Goal: Information Seeking & Learning: Learn about a topic

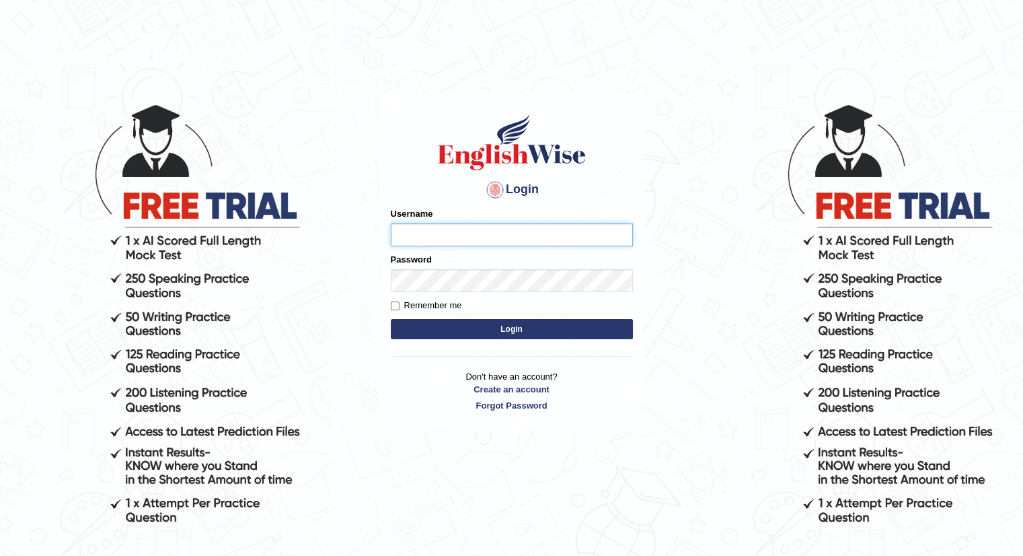
type input "santoshdarvandar"
click at [478, 323] on button "Login" at bounding box center [512, 329] width 242 height 20
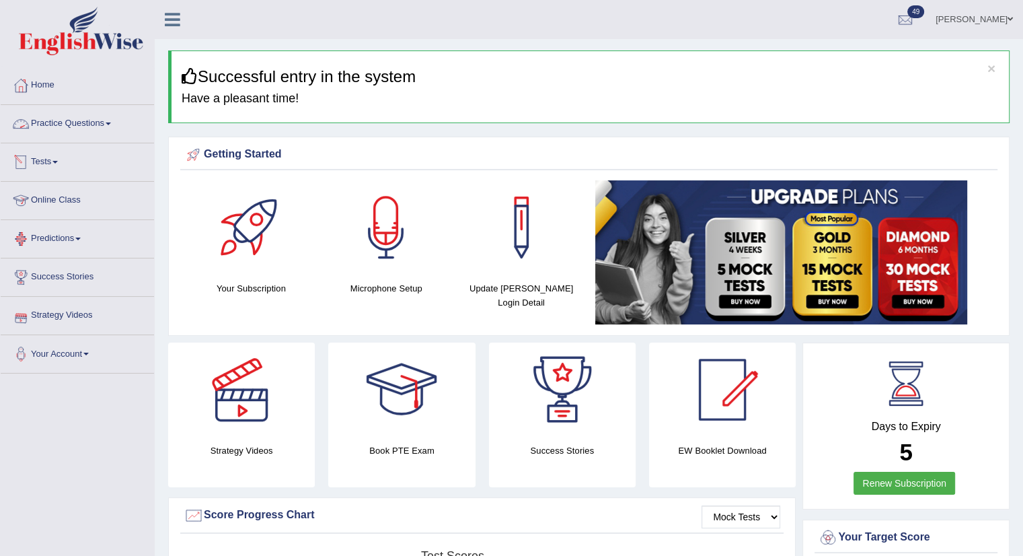
click at [84, 135] on link "Practice Questions" at bounding box center [77, 122] width 153 height 34
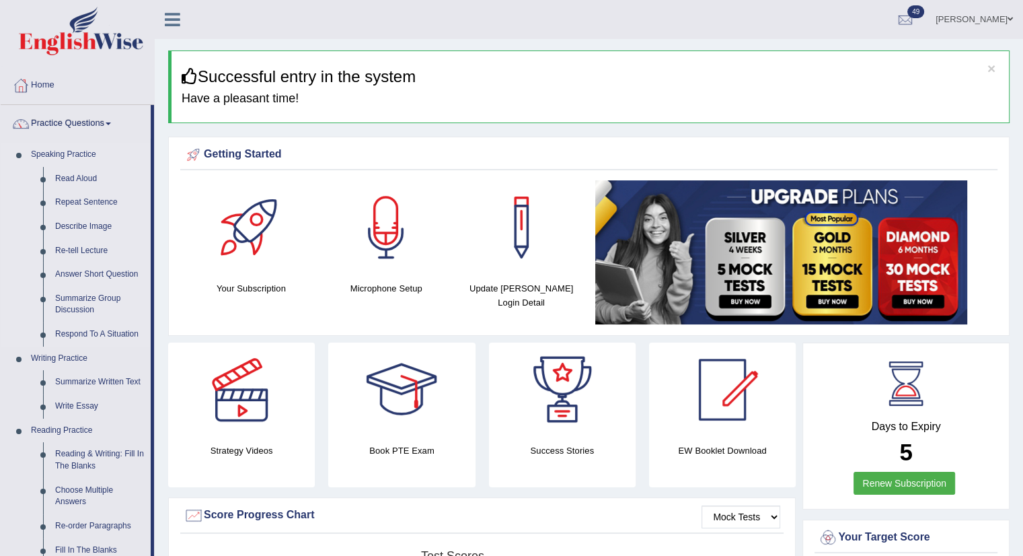
drag, startPoint x: 152, startPoint y: 141, endPoint x: 152, endPoint y: 159, distance: 17.5
click at [152, 159] on li "Practice Questions Speaking Practice Read Aloud Repeat Sentence Describe Image …" at bounding box center [77, 483] width 153 height 757
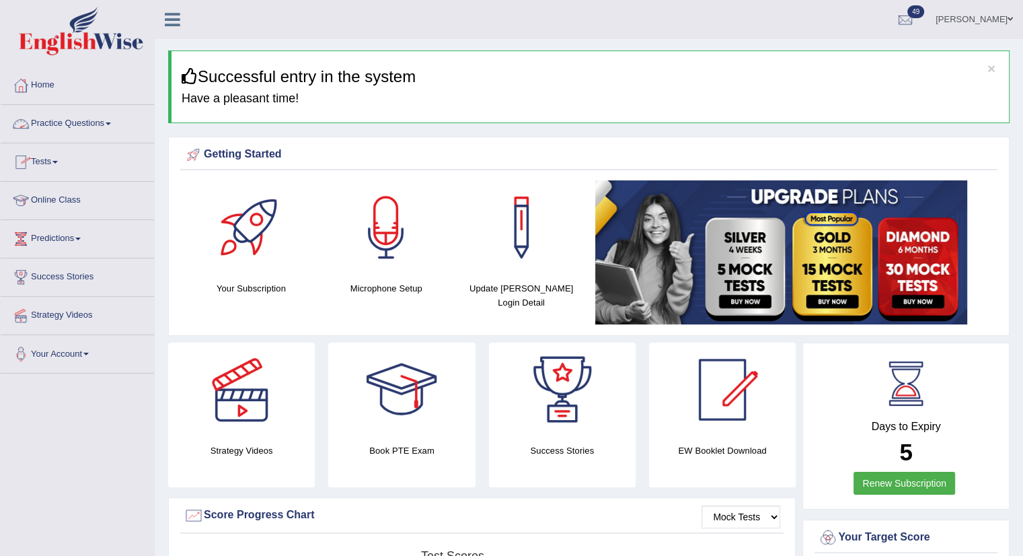
click at [124, 122] on link "Practice Questions" at bounding box center [77, 122] width 153 height 34
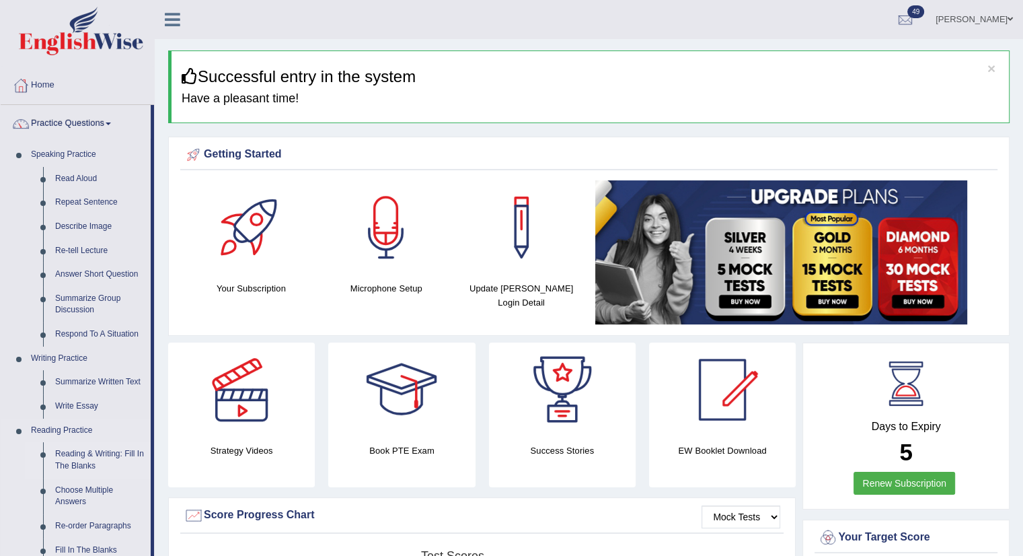
click at [102, 463] on link "Reading & Writing: Fill In The Blanks" at bounding box center [100, 460] width 102 height 36
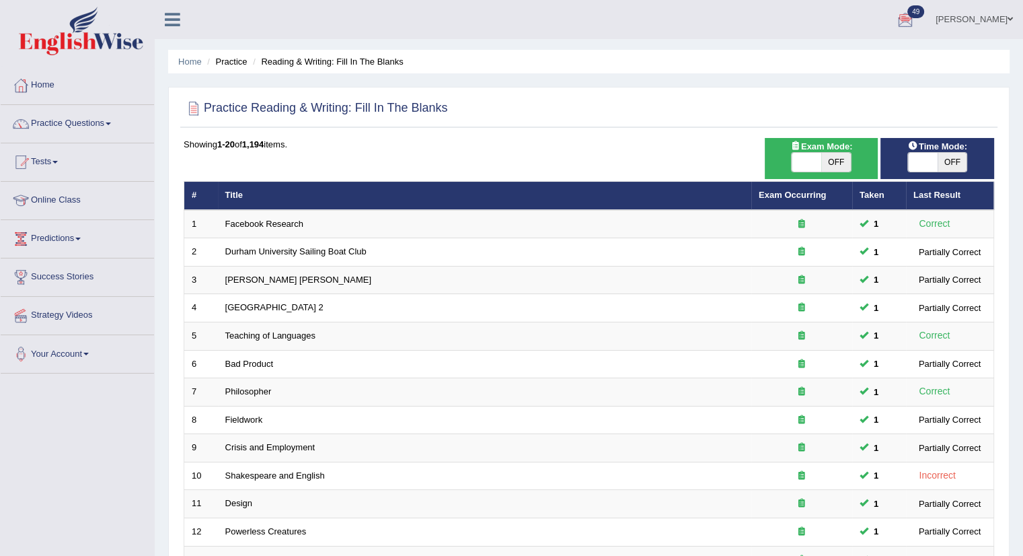
click at [794, 177] on div "Exam Mode: ON OFF" at bounding box center [822, 158] width 114 height 41
click at [807, 165] on span at bounding box center [807, 162] width 30 height 19
checkbox input "true"
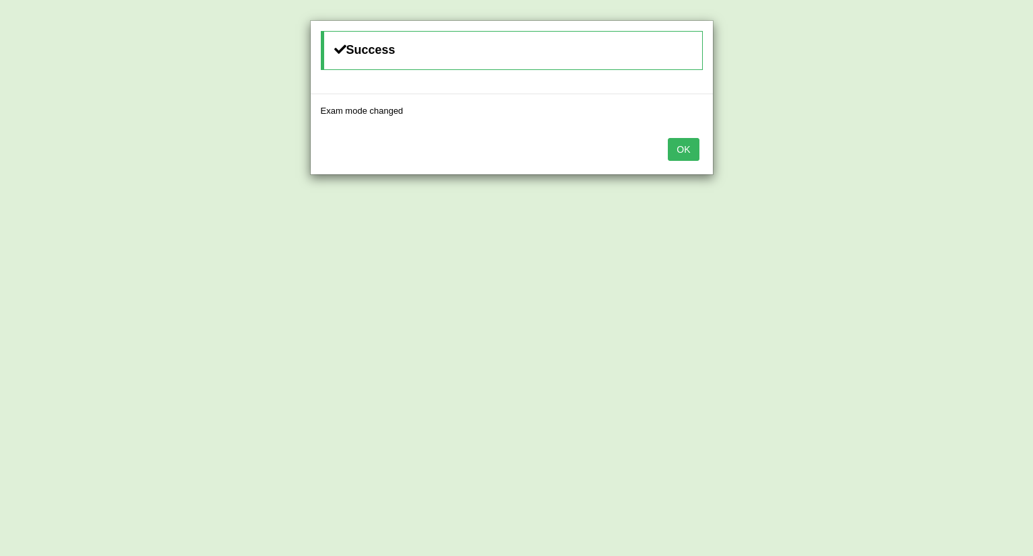
click at [701, 153] on div "OK" at bounding box center [512, 150] width 402 height 47
click at [693, 151] on button "OK" at bounding box center [683, 149] width 31 height 23
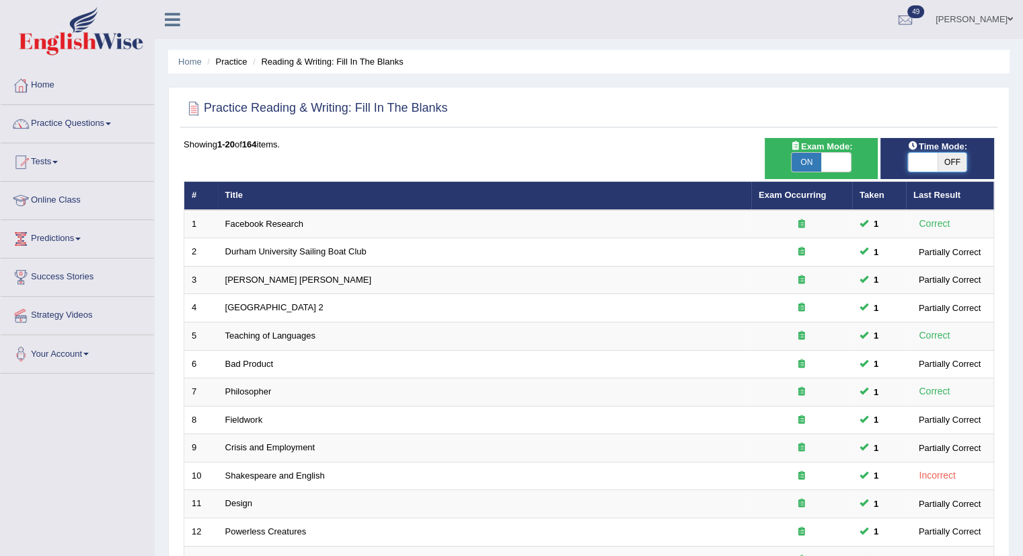
click at [930, 167] on span at bounding box center [923, 162] width 30 height 19
checkbox input "true"
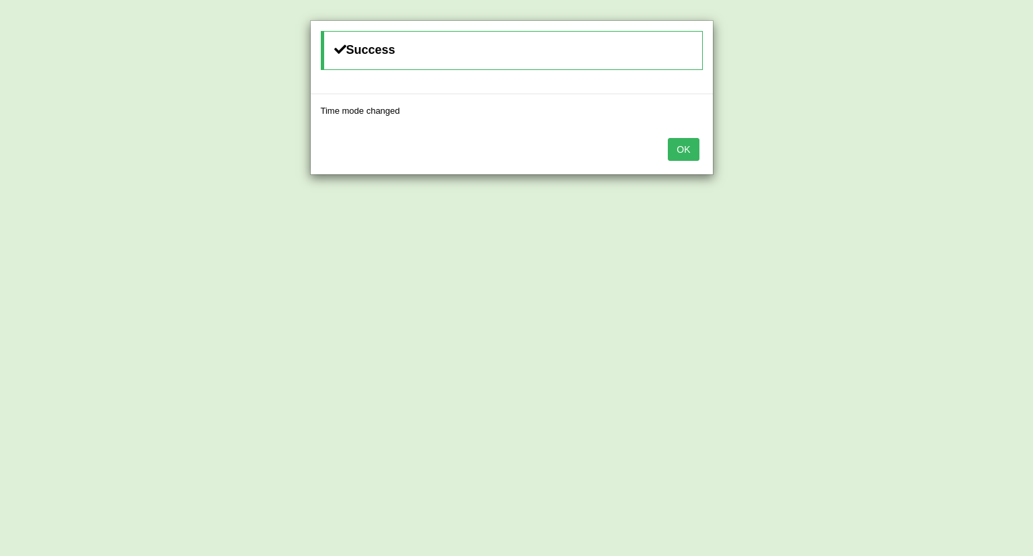
click at [684, 147] on button "OK" at bounding box center [683, 149] width 31 height 23
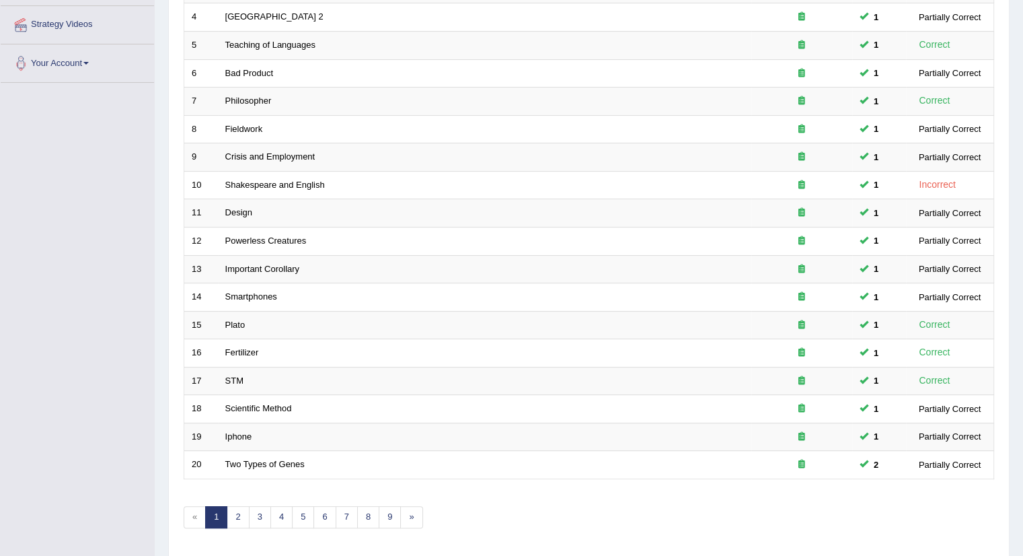
scroll to position [299, 0]
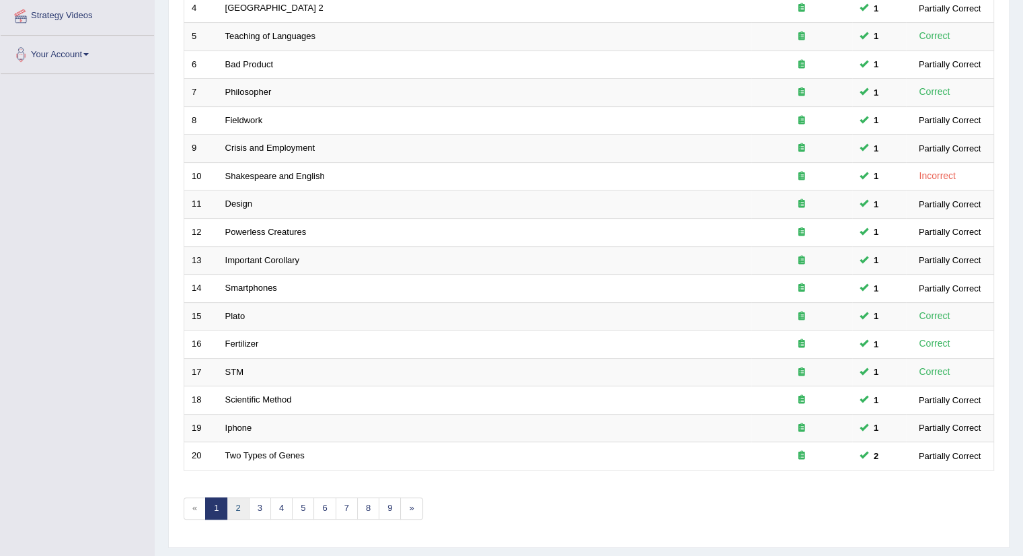
click at [235, 503] on link "2" at bounding box center [238, 508] width 22 height 22
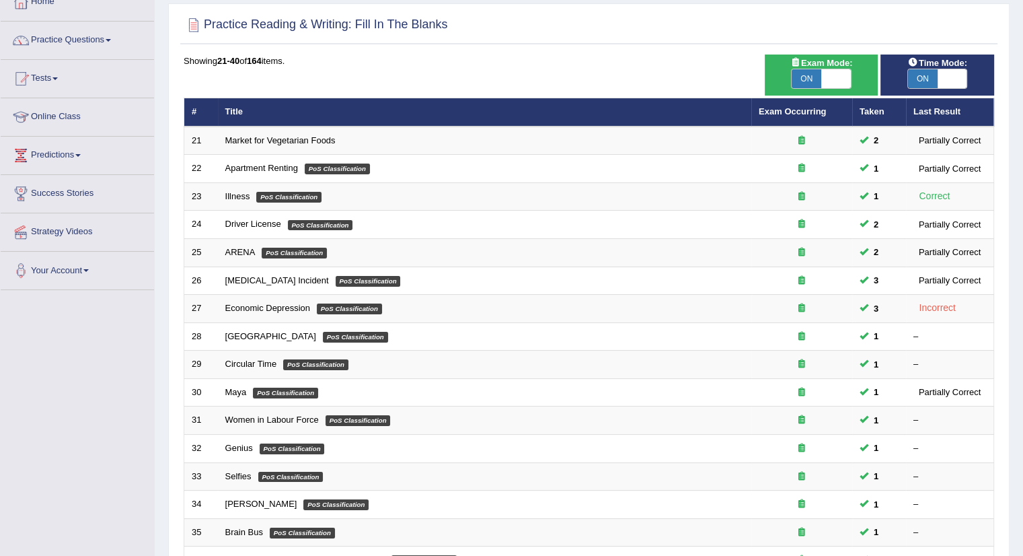
scroll to position [82, 0]
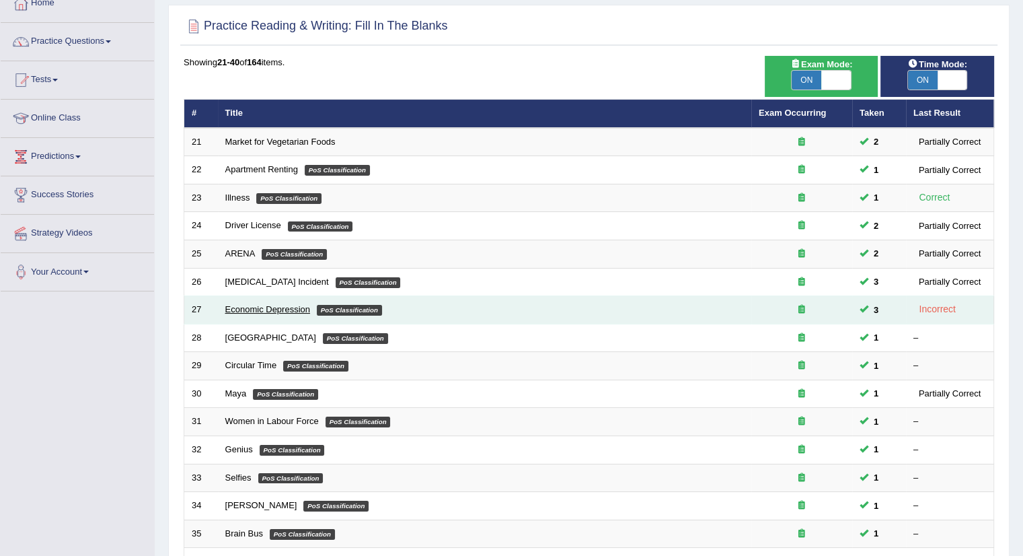
click at [274, 305] on link "Economic Depression" at bounding box center [267, 309] width 85 height 10
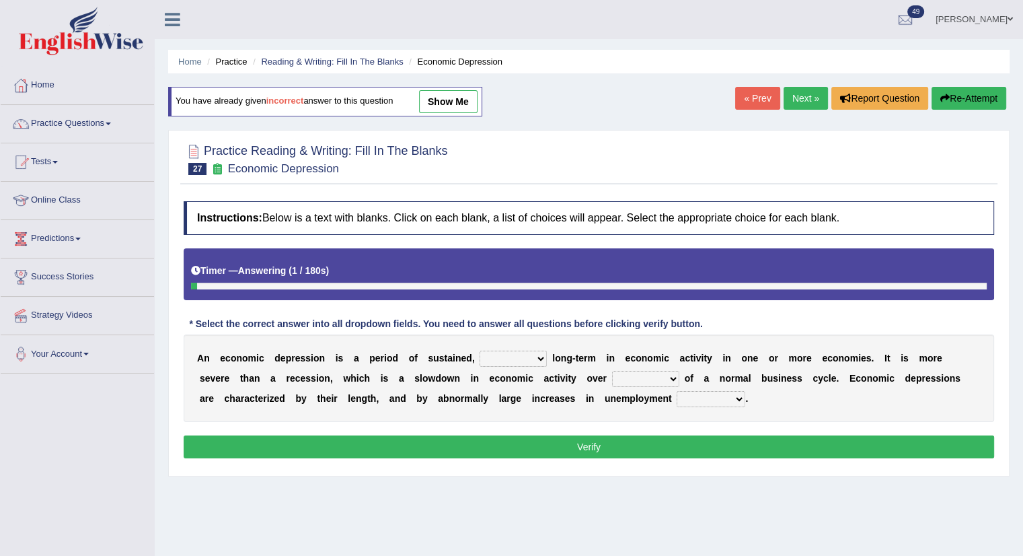
click at [508, 356] on select "variation promotion downturn reduction" at bounding box center [513, 358] width 67 height 16
select select "downturn"
click at [480, 350] on select "variation promotion downturn reduction" at bounding box center [513, 358] width 67 height 16
click at [654, 367] on div "A n e c o n o m i c d e p r e s s i o n i s a p e r i o d o f s u s t a i n e d…" at bounding box center [589, 377] width 810 height 87
click at [658, 374] on select "an era the course a tally the year" at bounding box center [645, 379] width 67 height 16
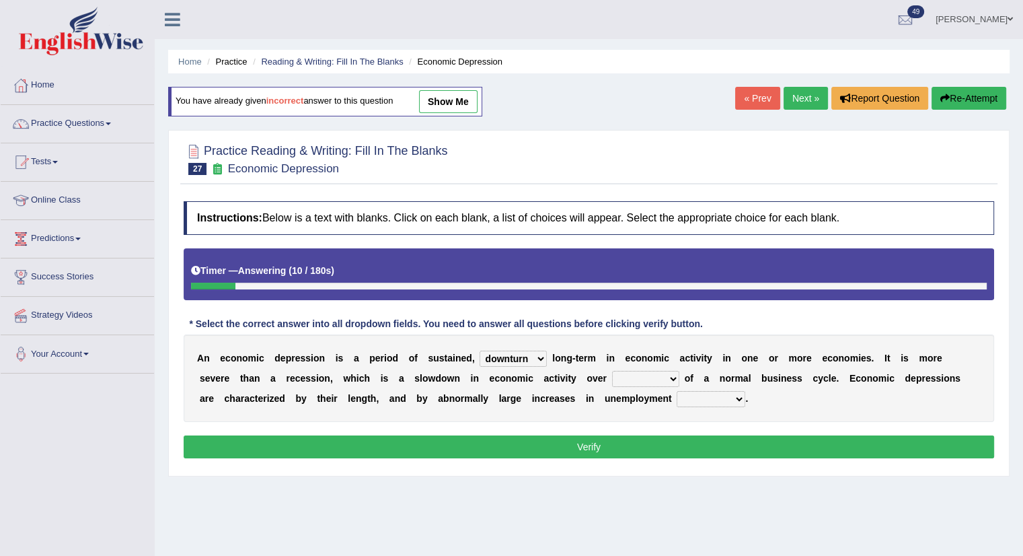
select select "the course"
click at [612, 371] on select "an era the course a tally the year" at bounding box center [645, 379] width 67 height 16
click at [689, 387] on div "A n e c o n o m i c d e p r e s s i o n i s a p e r i o d o f s u s t a i n e d…" at bounding box center [589, 377] width 810 height 87
click at [691, 395] on select "calculation bias ratio rate" at bounding box center [711, 399] width 69 height 16
select select "rate"
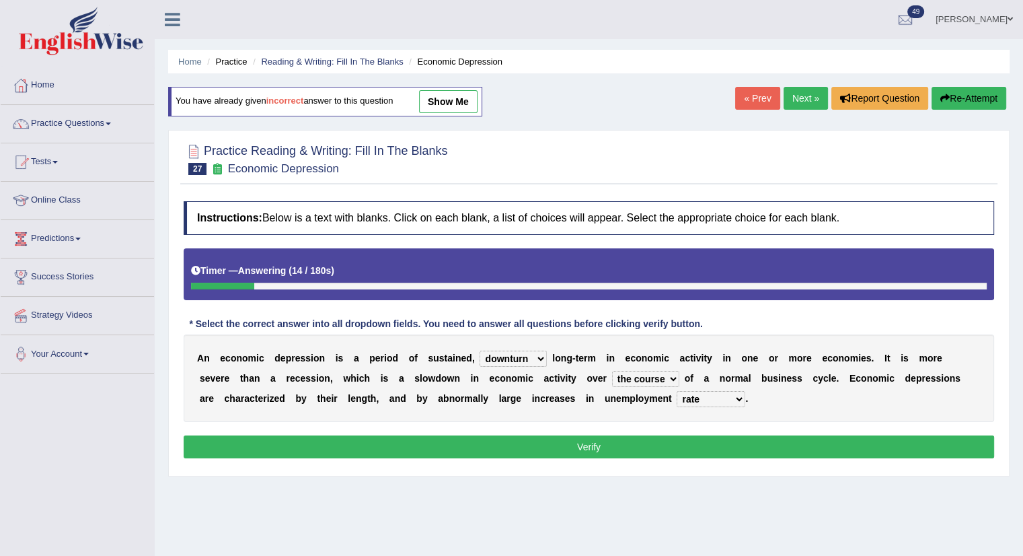
click at [677, 391] on select "calculation bias ratio rate" at bounding box center [711, 399] width 69 height 16
click at [681, 484] on div "Home Practice Reading & Writing: Fill In The Blanks Economic Depression You hav…" at bounding box center [589, 336] width 868 height 673
click at [623, 435] on button "Verify" at bounding box center [589, 446] width 810 height 23
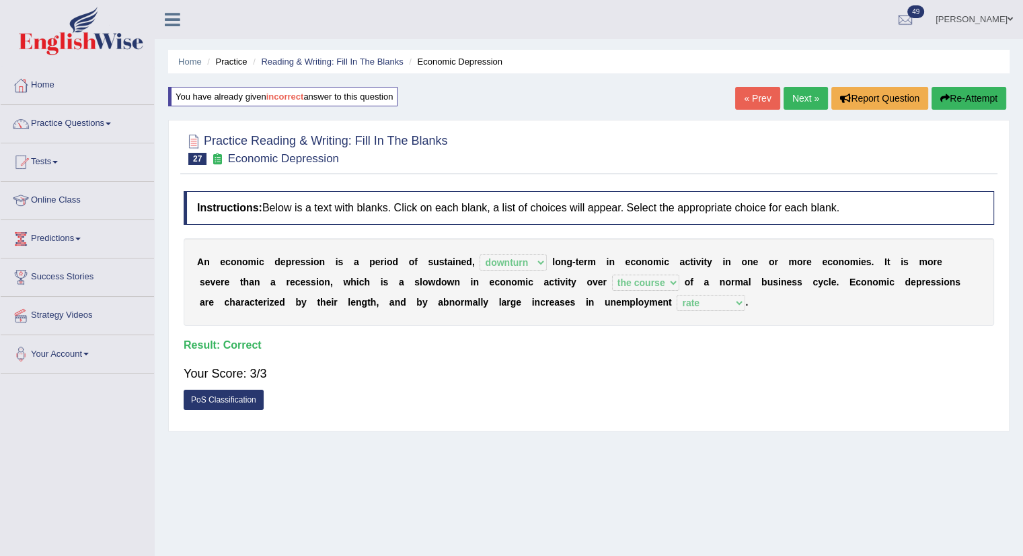
click at [786, 91] on link "Next »" at bounding box center [806, 98] width 44 height 23
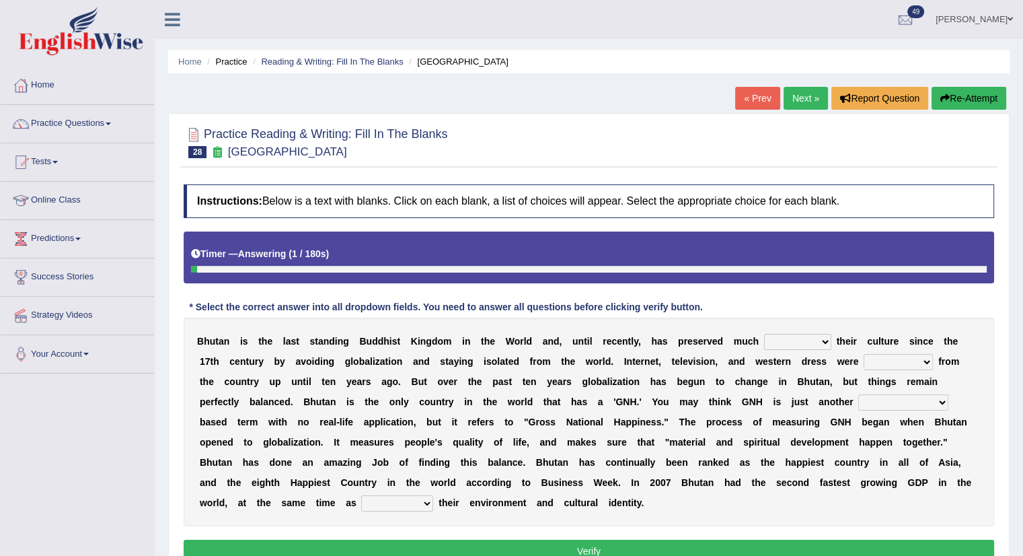
click at [798, 339] on select "of about to for" at bounding box center [797, 342] width 67 height 16
select select "of"
click at [764, 334] on select "of about to for" at bounding box center [797, 342] width 67 height 16
click at [890, 355] on select "summoned observed displayed banned" at bounding box center [898, 362] width 69 height 16
select select "banned"
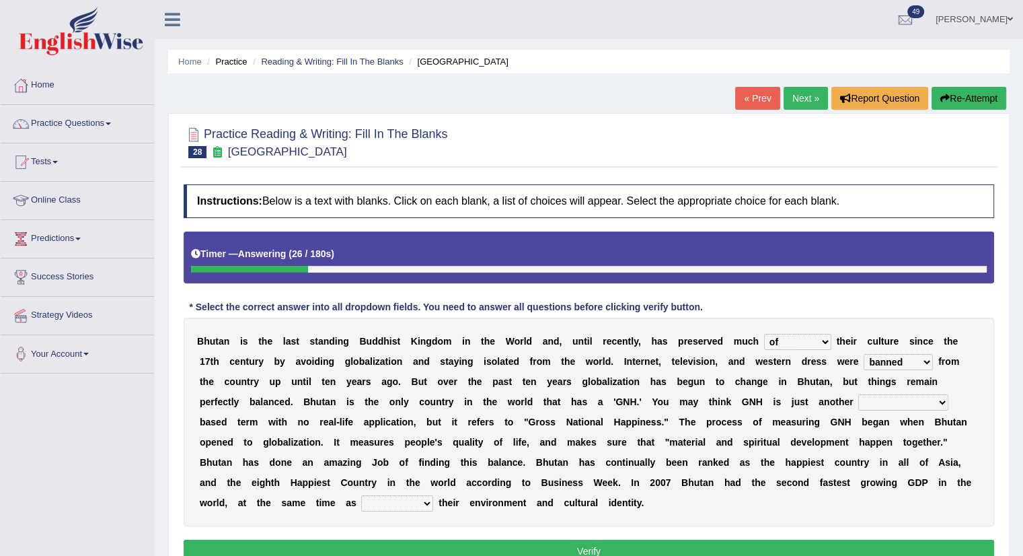
click at [864, 354] on select "summoned observed displayed banned" at bounding box center [898, 362] width 69 height 16
click at [882, 400] on select "statistically barely overwhelmingly roughly" at bounding box center [903, 402] width 90 height 16
select select "statistically"
click at [858, 394] on select "statistically barely overwhelmingly roughly" at bounding box center [903, 402] width 90 height 16
click at [361, 504] on select "demeaning intruding maintaining mourning" at bounding box center [397, 503] width 72 height 16
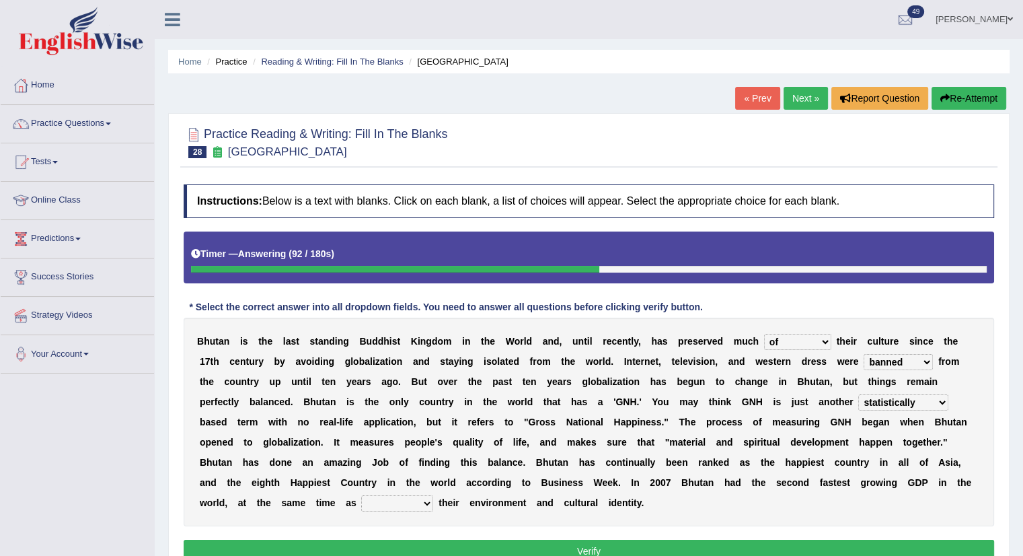
select select "maintaining"
click at [361, 495] on select "demeaning intruding maintaining mourning" at bounding box center [397, 503] width 72 height 16
click at [593, 541] on button "Verify" at bounding box center [589, 550] width 810 height 23
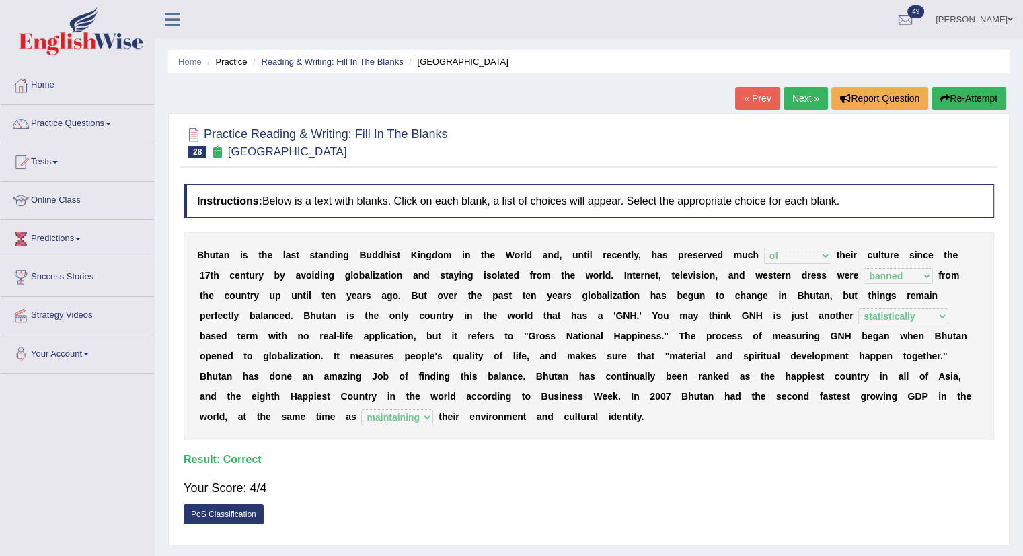
click at [803, 92] on link "Next »" at bounding box center [806, 98] width 44 height 23
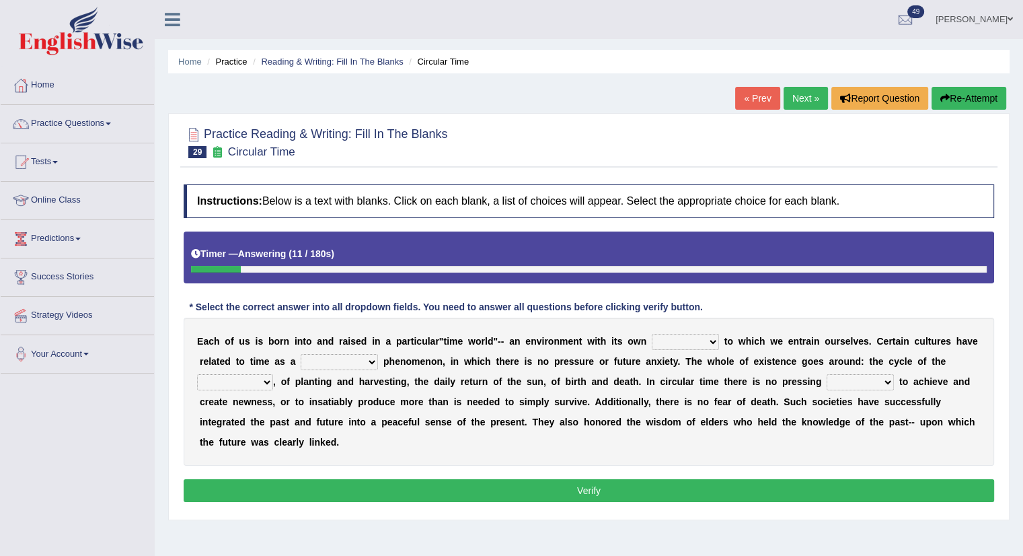
click at [685, 337] on select "area shape rhythm inclination" at bounding box center [685, 342] width 67 height 16
select select "area"
click at [652, 334] on select "area shape rhythm inclination" at bounding box center [685, 342] width 67 height 16
click at [685, 334] on select "area shape rhythm inclination" at bounding box center [685, 342] width 67 height 16
click at [652, 334] on select "area shape rhythm inclination" at bounding box center [685, 342] width 67 height 16
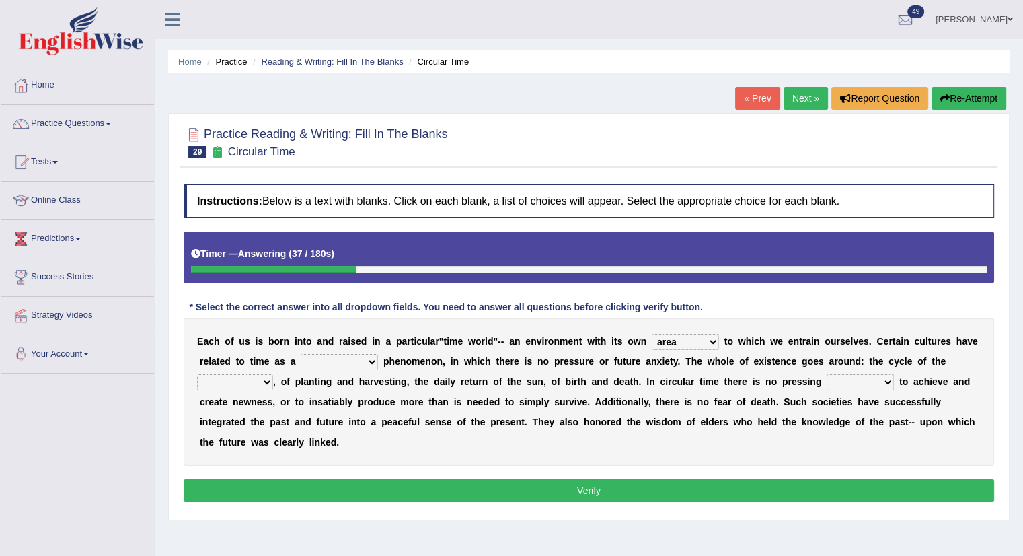
click at [682, 339] on select "area shape rhythm inclination" at bounding box center [685, 342] width 67 height 16
click at [336, 361] on select "cyclical conventional recycling cylindrical" at bounding box center [339, 362] width 77 height 16
select select "conventional"
click at [301, 354] on select "cyclical conventional recycling cylindrical" at bounding box center [339, 362] width 77 height 16
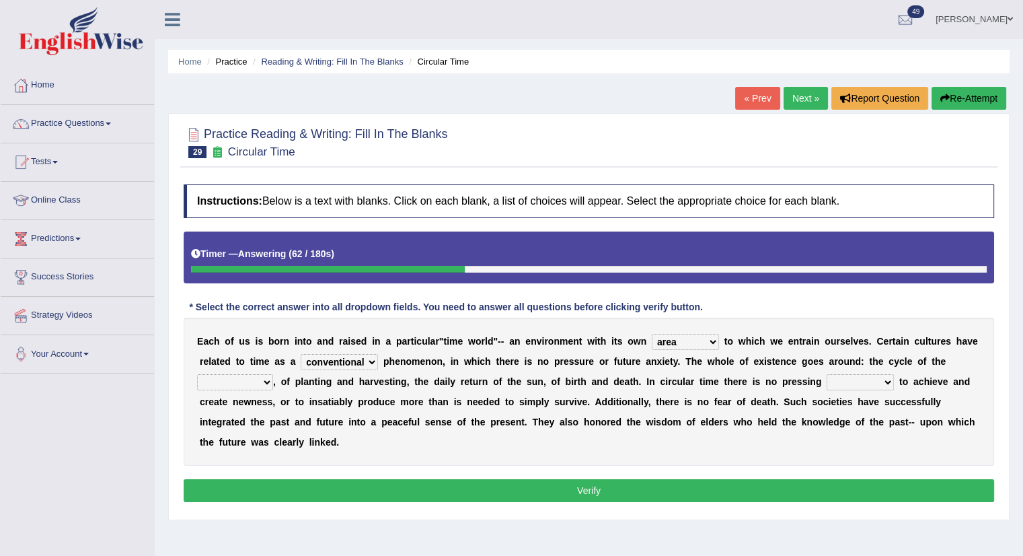
click at [249, 379] on select "days seasons arrangement periods" at bounding box center [235, 382] width 76 height 16
select select "seasons"
click at [197, 374] on select "days seasons arrangement periods" at bounding box center [235, 382] width 76 height 16
click at [850, 378] on select "issue point cause need" at bounding box center [860, 382] width 67 height 16
select select "issue"
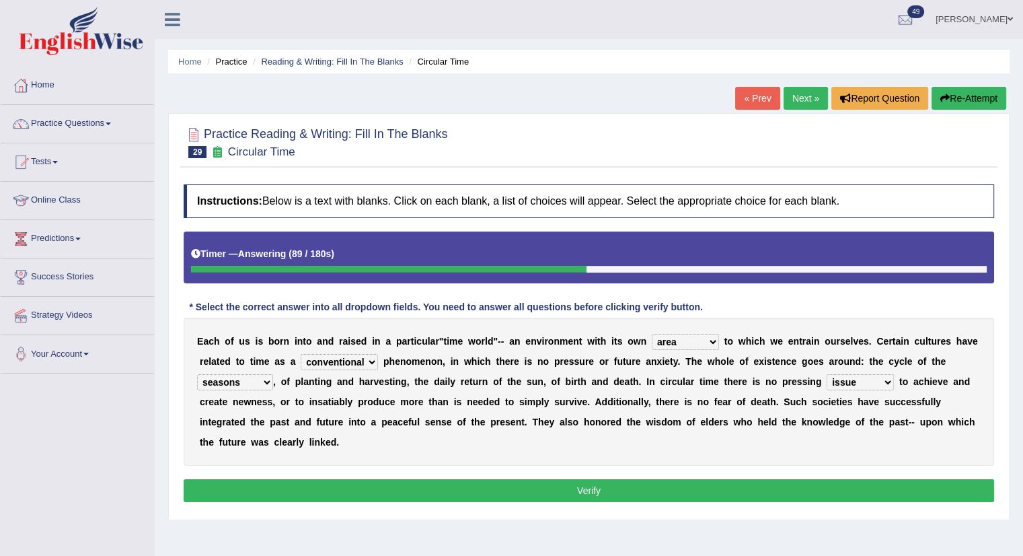
click at [827, 374] on select "issue point cause need" at bounding box center [860, 382] width 67 height 16
click at [347, 357] on select "cyclical conventional recycling cylindrical" at bounding box center [339, 362] width 77 height 16
select select "cyclical"
click at [301, 354] on select "cyclical conventional recycling cylindrical" at bounding box center [339, 362] width 77 height 16
click at [241, 376] on select "days seasons arrangement periods" at bounding box center [235, 382] width 76 height 16
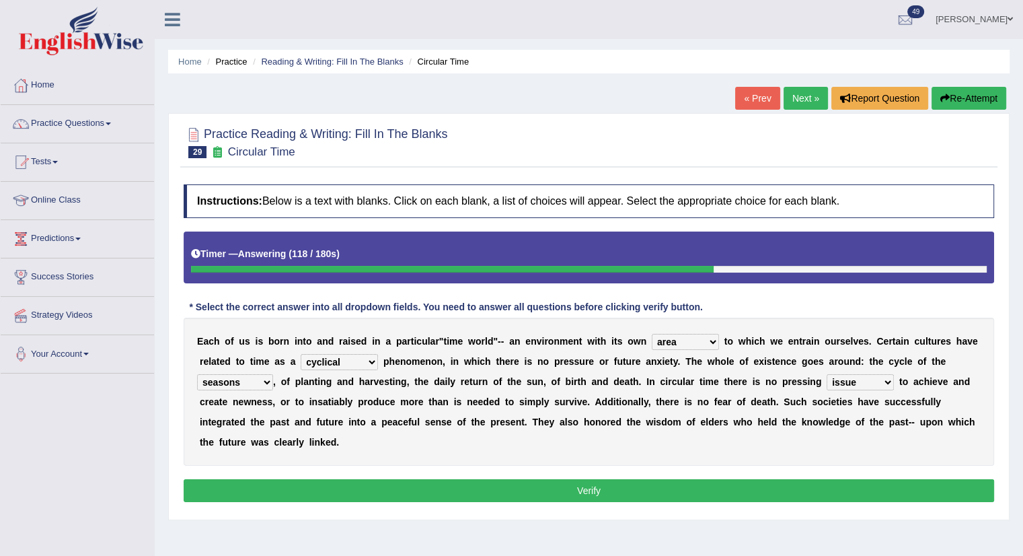
click at [383, 397] on b "u" at bounding box center [382, 401] width 6 height 11
click at [328, 480] on button "Verify" at bounding box center [589, 490] width 810 height 23
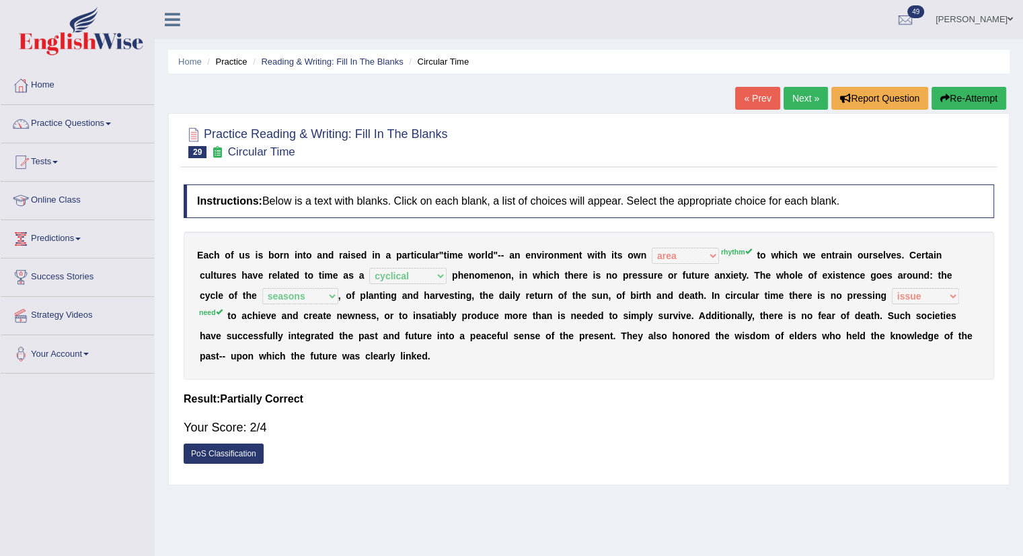
click at [804, 91] on link "Next »" at bounding box center [806, 98] width 44 height 23
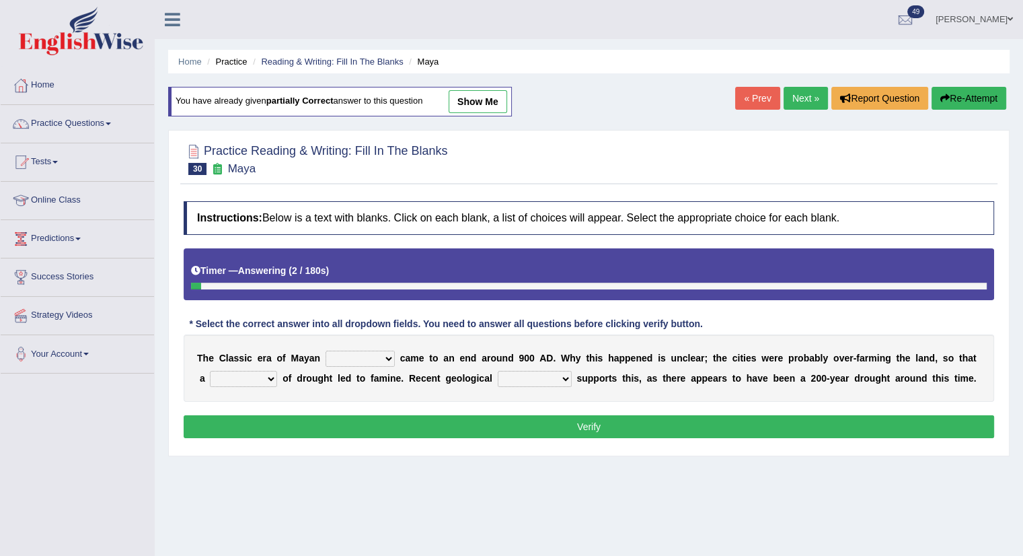
click at [365, 362] on select "community society civilization class" at bounding box center [360, 358] width 69 height 16
select select "community"
click at [326, 350] on select "community society civilization class" at bounding box center [360, 358] width 69 height 16
click at [247, 383] on select "time period range phase" at bounding box center [243, 379] width 67 height 16
select select "period"
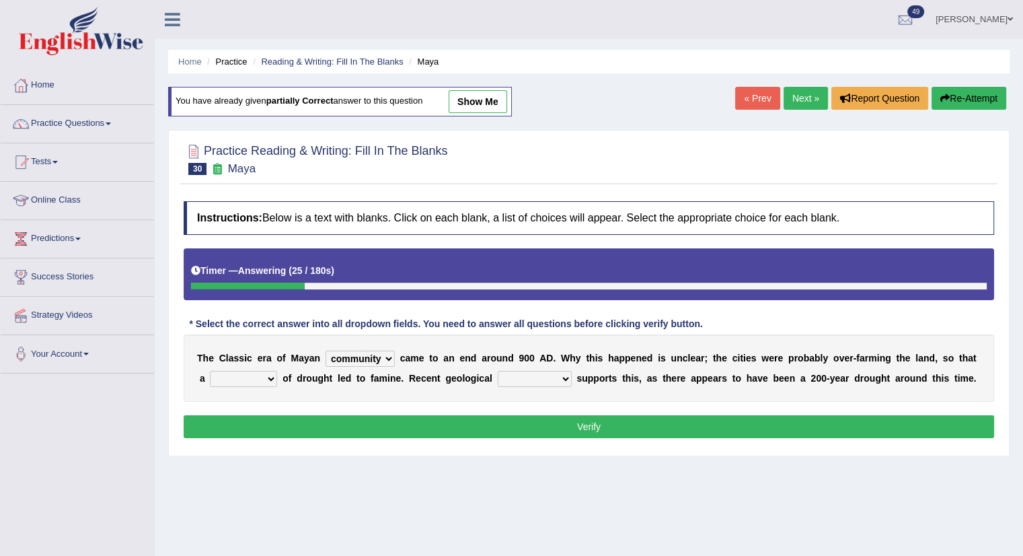
click at [210, 371] on select "time period range phase" at bounding box center [243, 379] width 67 height 16
click at [517, 380] on select "research test examination exploitation" at bounding box center [535, 379] width 74 height 16
select select "research"
click at [498, 371] on select "research test examination exploitation" at bounding box center [535, 379] width 74 height 16
click at [508, 423] on button "Verify" at bounding box center [589, 426] width 810 height 23
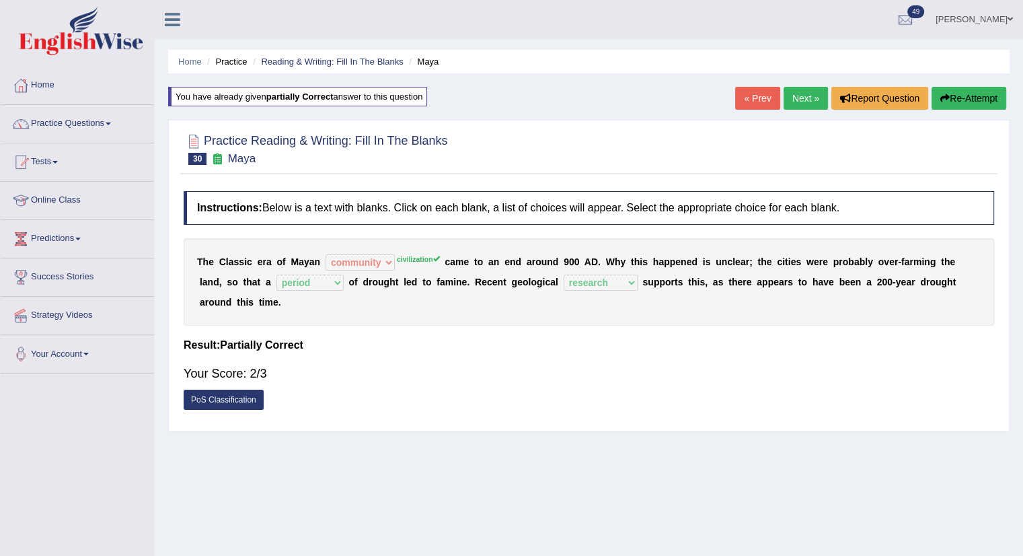
click at [808, 96] on link "Next »" at bounding box center [806, 98] width 44 height 23
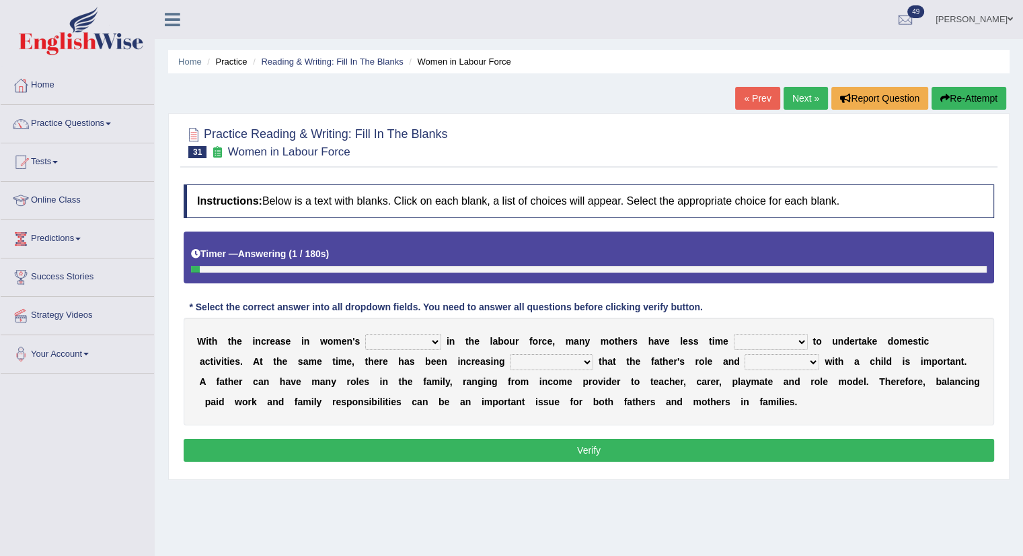
click at [414, 337] on select "attendance substitution participation definition" at bounding box center [403, 342] width 76 height 16
select select "participation"
click at [365, 334] on select "attendance substitution participation definition" at bounding box center [403, 342] width 76 height 16
click at [754, 339] on select "available related consumable useful" at bounding box center [771, 342] width 74 height 16
select select "available"
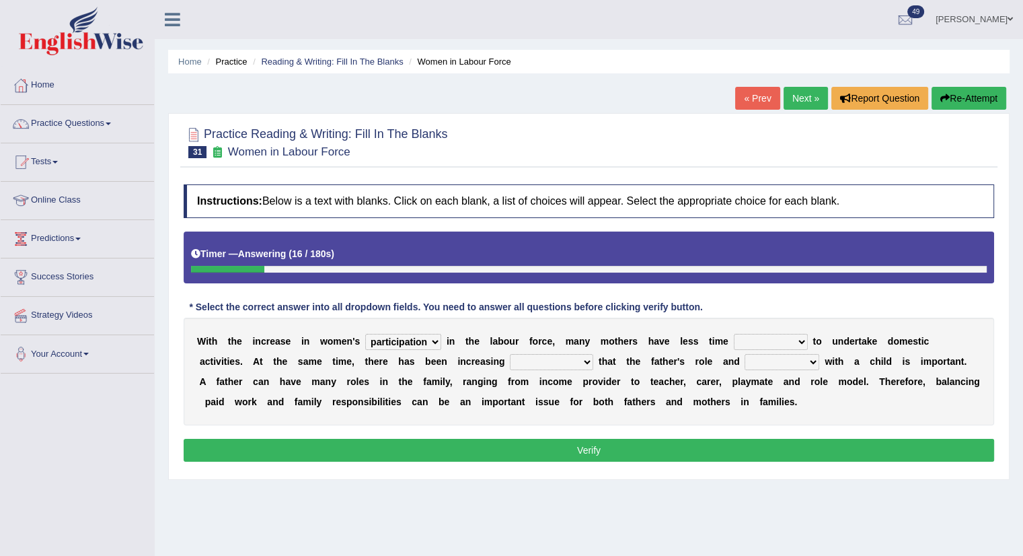
click at [734, 334] on select "available related consumable useful" at bounding box center [771, 342] width 74 height 16
click at [537, 361] on select "recognition discrimination resolution recreation" at bounding box center [551, 362] width 83 height 16
select select "recognition"
click at [510, 354] on select "recognition discrimination resolution recreation" at bounding box center [551, 362] width 83 height 16
click at [767, 361] on select "scholarship realtionship worship employment" at bounding box center [782, 362] width 75 height 16
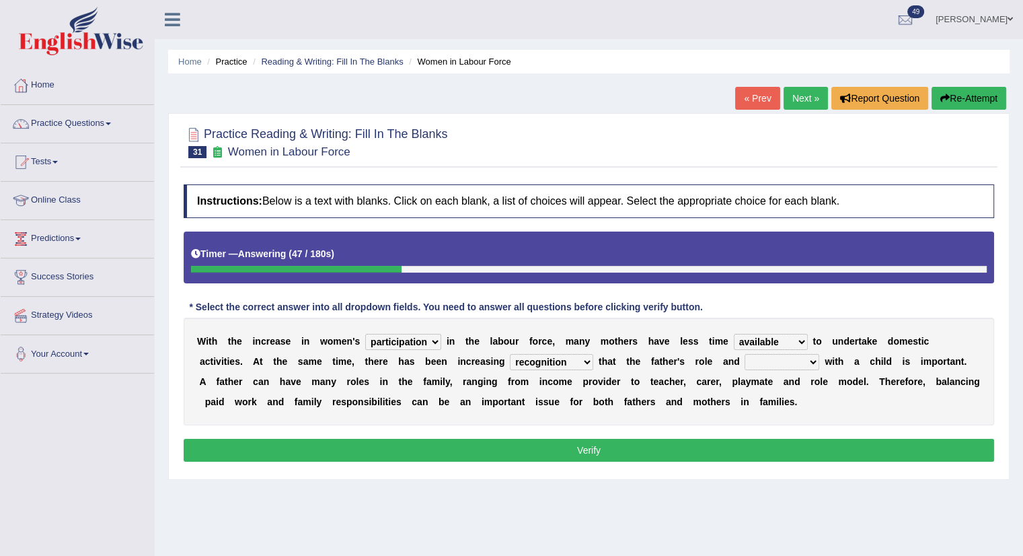
select select "realtionship"
click at [745, 354] on select "scholarship realtionship worship employment" at bounding box center [782, 362] width 75 height 16
click at [609, 447] on button "Verify" at bounding box center [589, 450] width 810 height 23
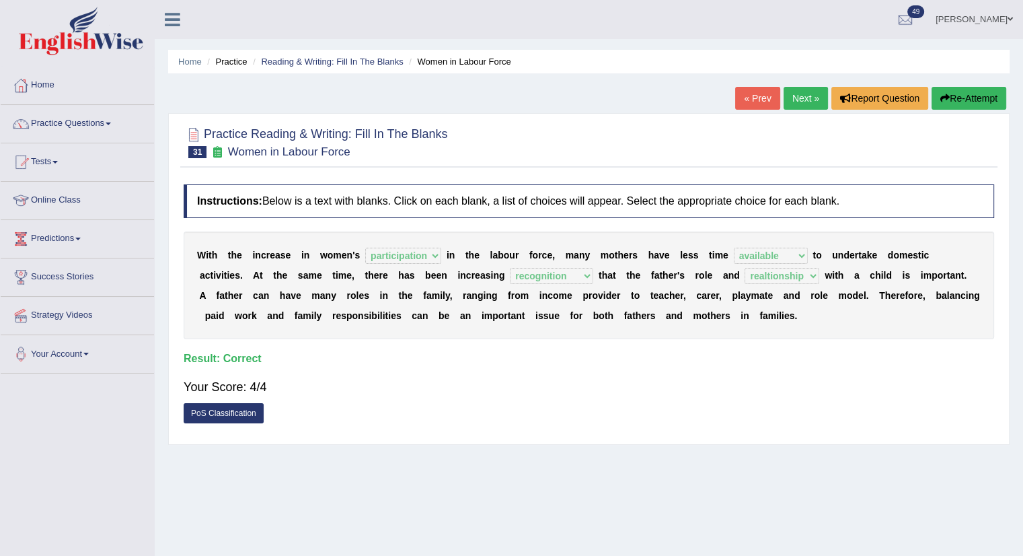
click at [793, 104] on link "Next »" at bounding box center [806, 98] width 44 height 23
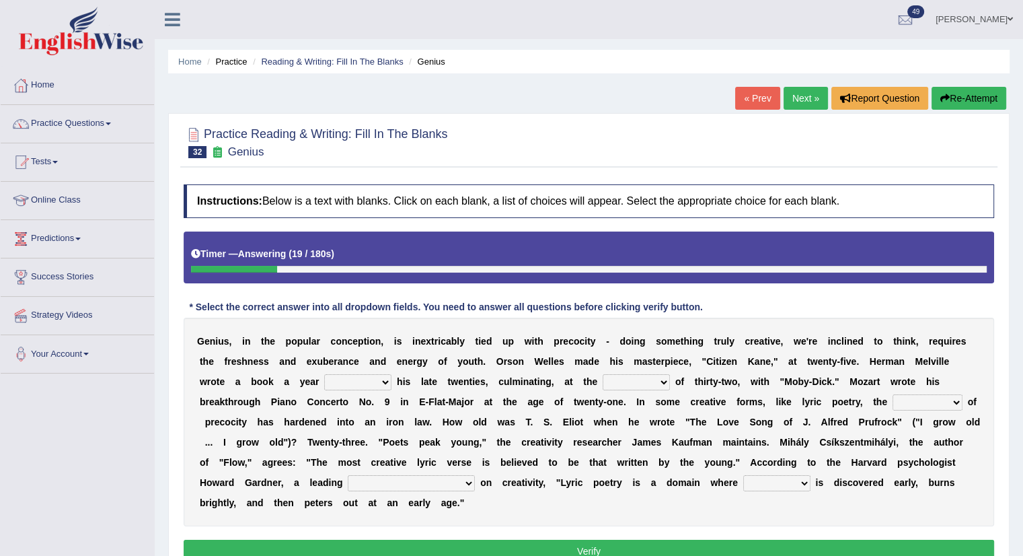
click at [350, 377] on select "on without through over" at bounding box center [357, 382] width 67 height 16
select select "over"
click at [324, 374] on select "on without through over" at bounding box center [357, 382] width 67 height 16
click at [619, 375] on select "proportion rate age cost" at bounding box center [636, 382] width 67 height 16
select select "rate"
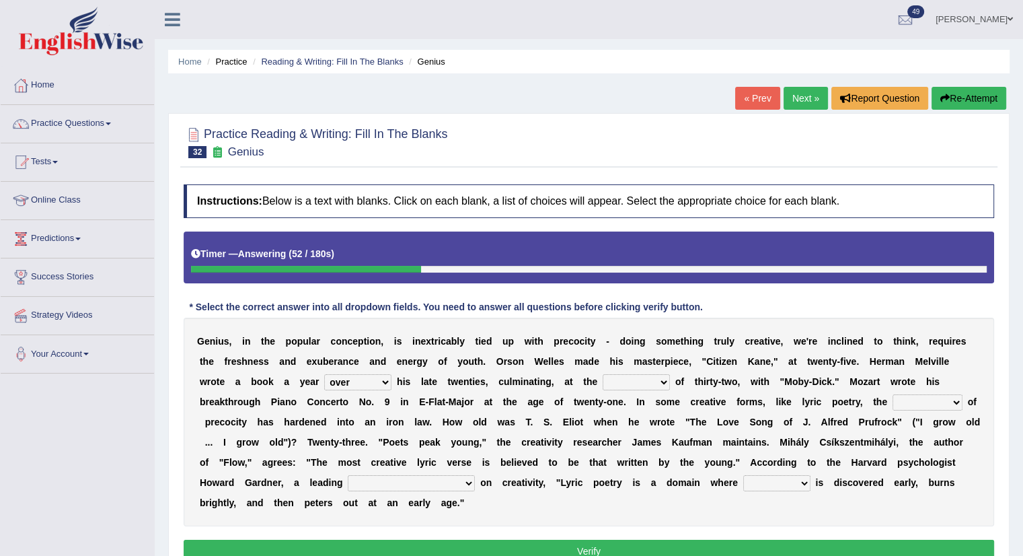
click at [603, 374] on select "proportion rate age cost" at bounding box center [636, 382] width 67 height 16
click at [916, 397] on select "junction importance structure inferiority" at bounding box center [927, 402] width 70 height 16
select select "importance"
click at [892, 394] on select "junction importance structure inferiority" at bounding box center [927, 402] width 70 height 16
click at [365, 480] on select "master supremacy authority atheist" at bounding box center [411, 483] width 127 height 16
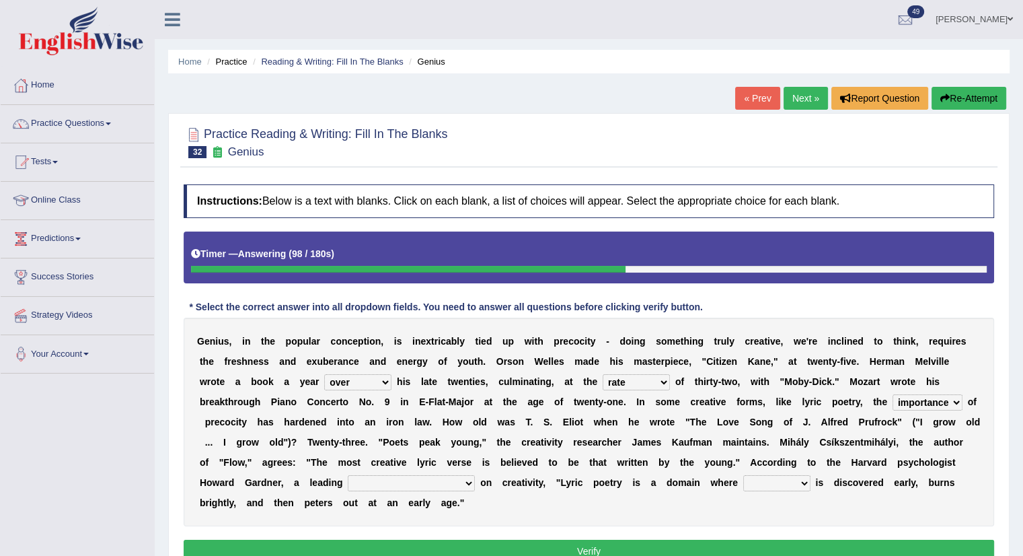
select select "authority"
click at [348, 475] on select "master supremacy authority atheist" at bounding box center [411, 483] width 127 height 16
click at [743, 478] on select "fire derk offender talent" at bounding box center [776, 483] width 67 height 16
select select "talent"
click at [743, 475] on select "fire derk offender talent" at bounding box center [776, 483] width 67 height 16
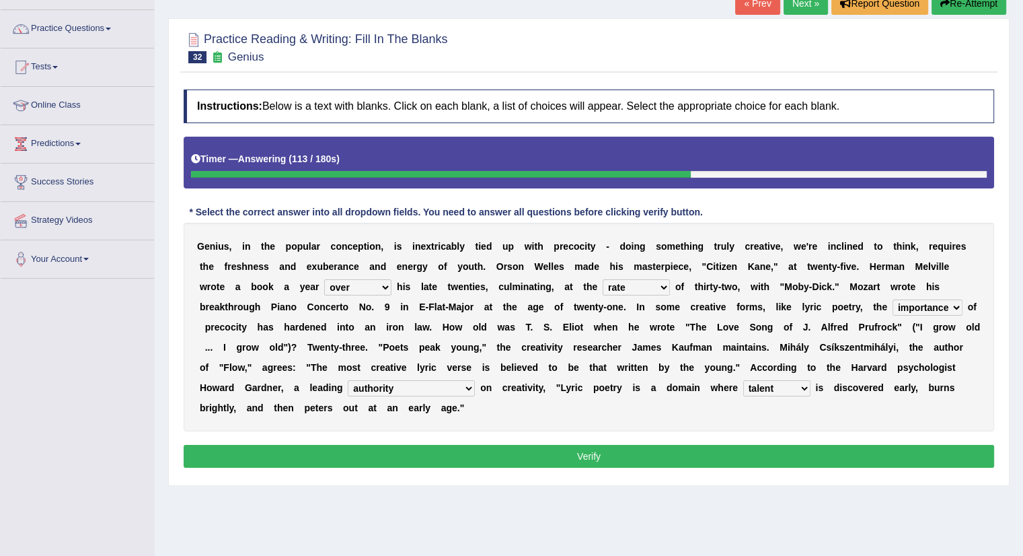
scroll to position [94, 0]
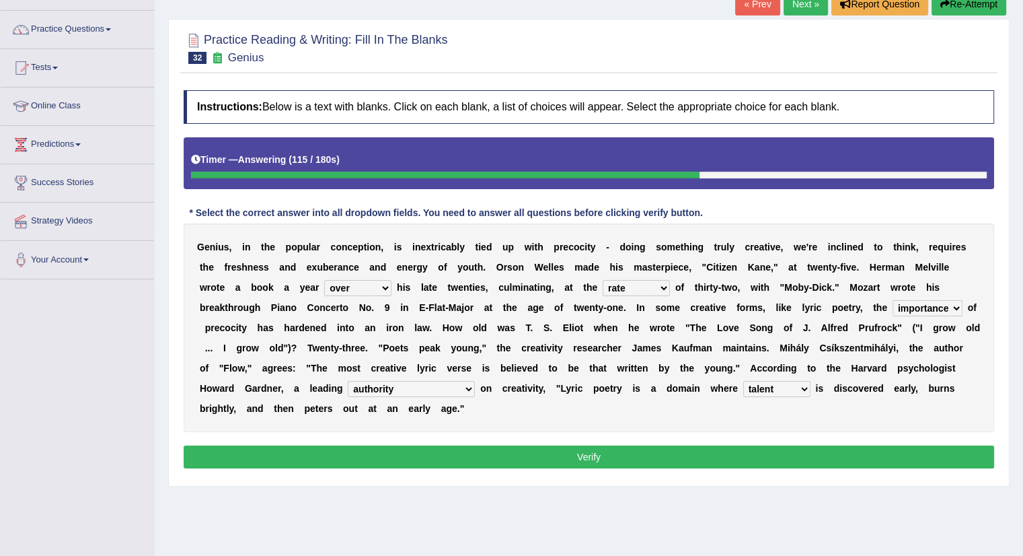
click at [581, 450] on button "Verify" at bounding box center [589, 456] width 810 height 23
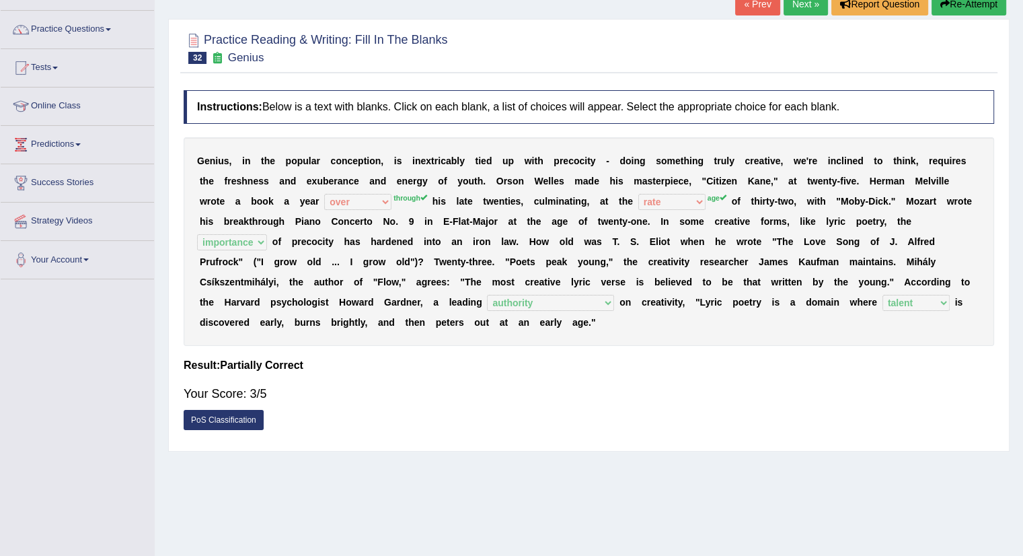
scroll to position [0, 0]
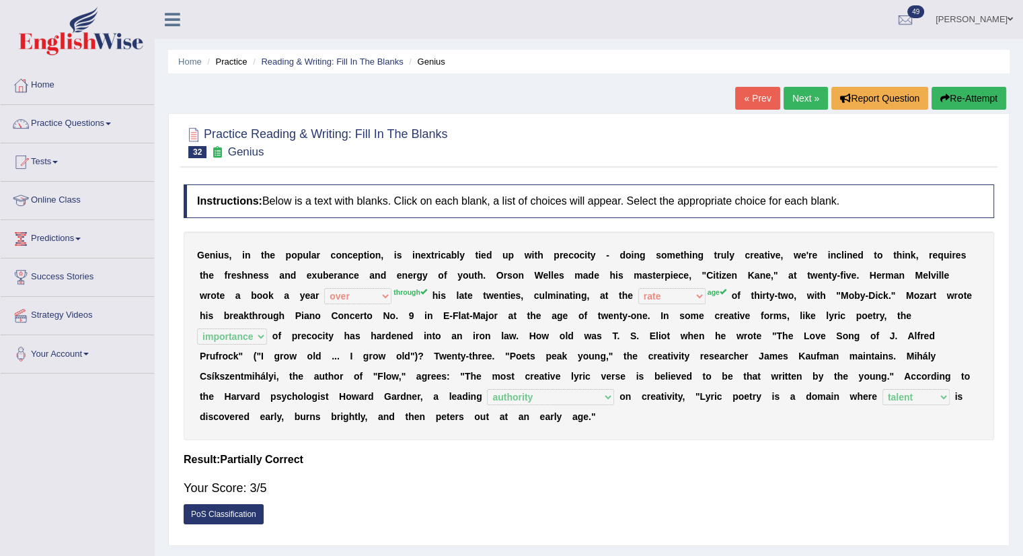
click at [794, 103] on link "Next »" at bounding box center [806, 98] width 44 height 23
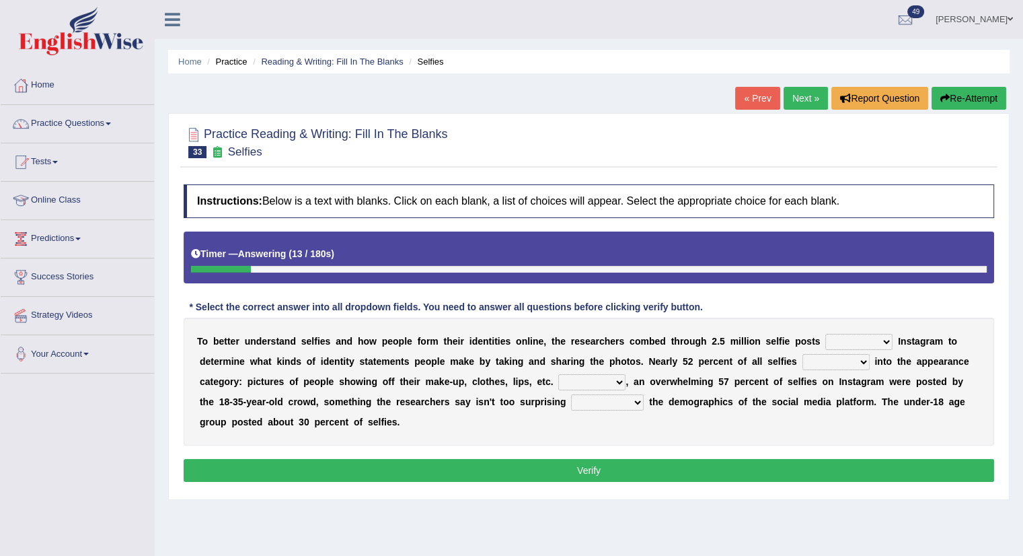
click at [854, 338] on select "of in above on" at bounding box center [858, 342] width 67 height 16
select select "on"
click at [825, 334] on select "of in above on" at bounding box center [858, 342] width 67 height 16
click at [829, 363] on select "fall fallen fell falls" at bounding box center [835, 362] width 67 height 16
select select "falls"
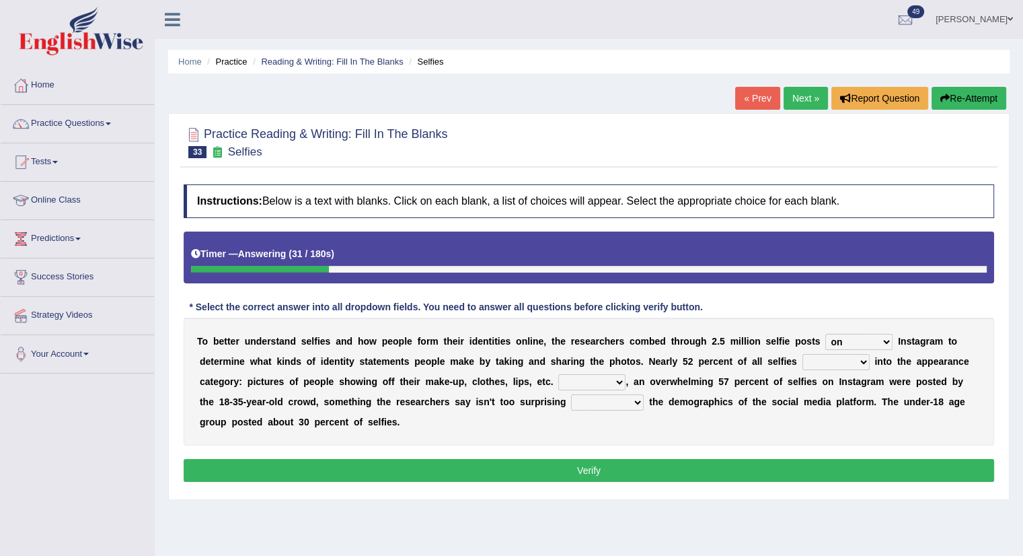
click at [802, 354] on select "fall fallen fell falls" at bounding box center [835, 362] width 67 height 16
click at [575, 385] on select "Along with Although Overall However" at bounding box center [591, 382] width 67 height 16
select select "However"
click at [558, 374] on select "Along with Although Overall However" at bounding box center [591, 382] width 67 height 16
click at [597, 402] on select "consider considered considering to consider" at bounding box center [607, 402] width 73 height 16
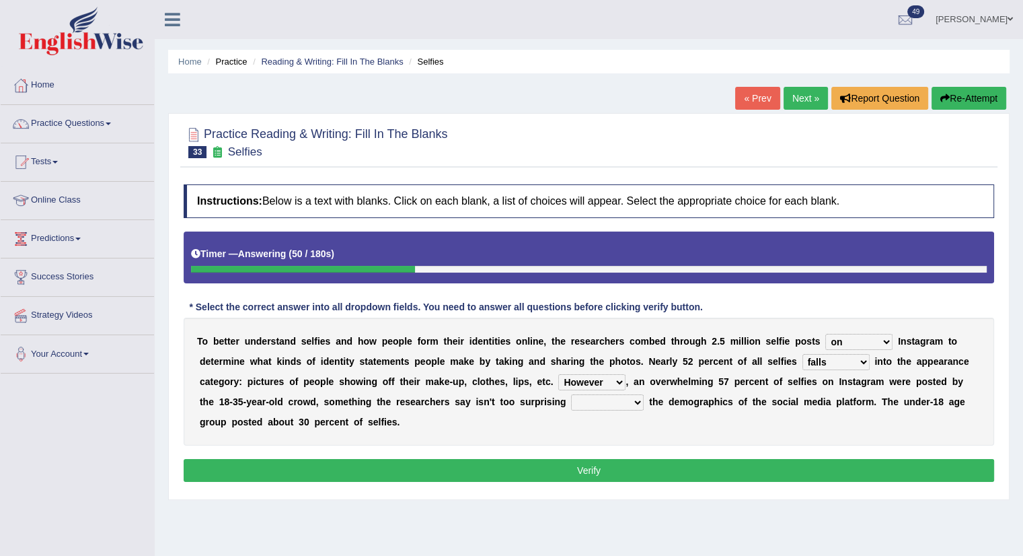
select select "to consider"
click at [571, 394] on select "consider considered considering to consider" at bounding box center [607, 402] width 73 height 16
click at [582, 473] on button "Verify" at bounding box center [589, 470] width 810 height 23
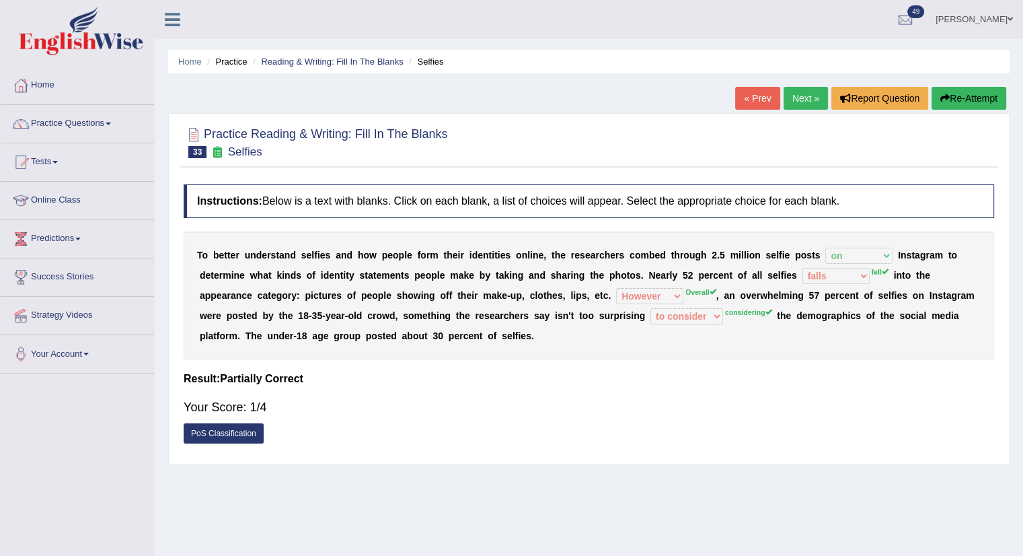
drag, startPoint x: 197, startPoint y: 250, endPoint x: 538, endPoint y: 336, distance: 351.9
click at [538, 336] on div "T o b e t t e r u n d e r s t a n d s e l f i e s a n d h o w p e o p l e f o r…" at bounding box center [589, 295] width 810 height 128
drag, startPoint x: 538, startPoint y: 336, endPoint x: 346, endPoint y: 328, distance: 191.9
click at [346, 328] on div "T o b e t t e r u n d e r s t a n d s e l f i e s a n d h o w p e o p l e f o r…" at bounding box center [589, 295] width 810 height 128
click at [346, 330] on b "o" at bounding box center [346, 335] width 6 height 11
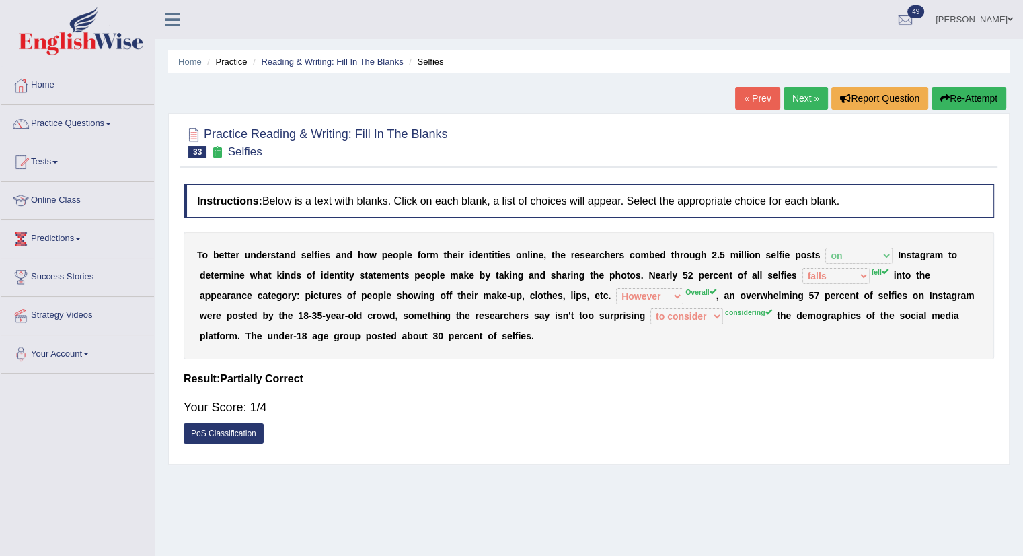
click at [346, 330] on b "o" at bounding box center [346, 335] width 6 height 11
click at [217, 267] on div "T o b e t t e r u n d e r s t a n d s e l f i e s a n d h o w p e o p l e f o r…" at bounding box center [589, 295] width 810 height 128
drag, startPoint x: 192, startPoint y: 256, endPoint x: 367, endPoint y: 314, distance: 183.5
click at [367, 314] on div "T o b e t t e r u n d e r s t a n d s e l f i e s a n d h o w p e o p l e f o r…" at bounding box center [589, 295] width 810 height 128
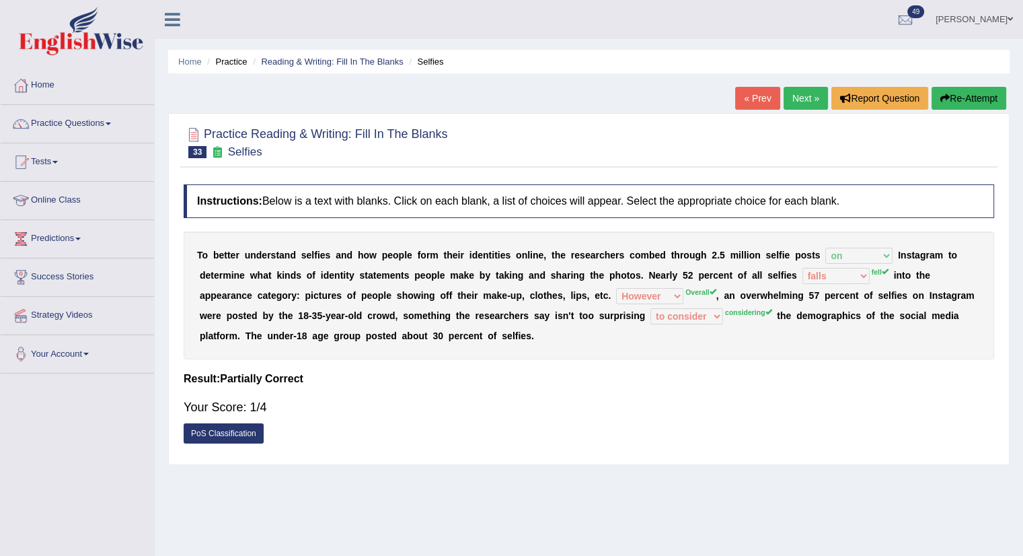
click at [367, 314] on b "c" at bounding box center [369, 315] width 5 height 11
click at [525, 330] on b "e" at bounding box center [523, 335] width 5 height 11
click at [800, 100] on link "Next »" at bounding box center [806, 98] width 44 height 23
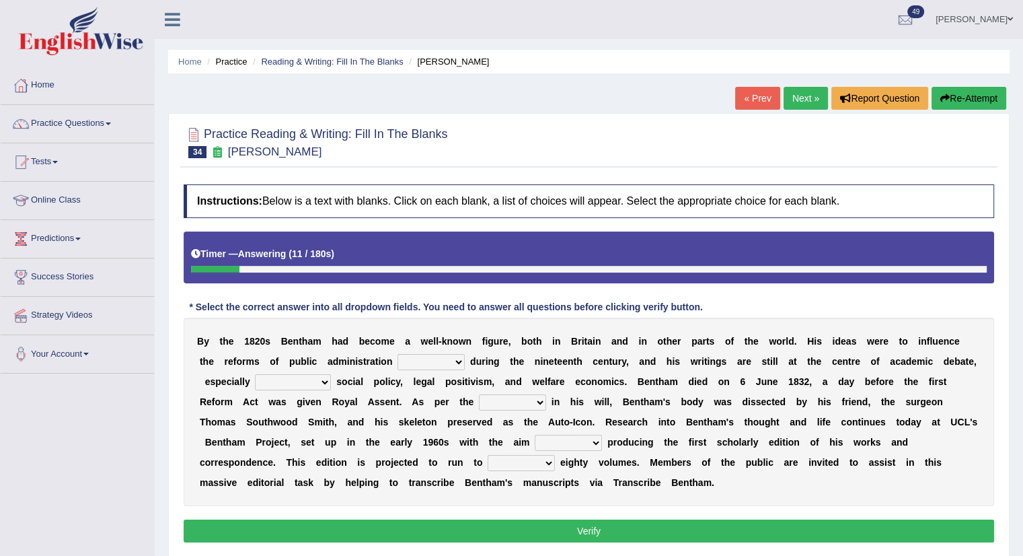
click at [425, 358] on select "made caused taken happened" at bounding box center [430, 362] width 67 height 16
select select "made"
click at [397, 354] on select "made caused taken happened" at bounding box center [430, 362] width 67 height 16
click at [273, 374] on select "as regards compared to as long as in case of" at bounding box center [293, 382] width 76 height 16
select select "compared to"
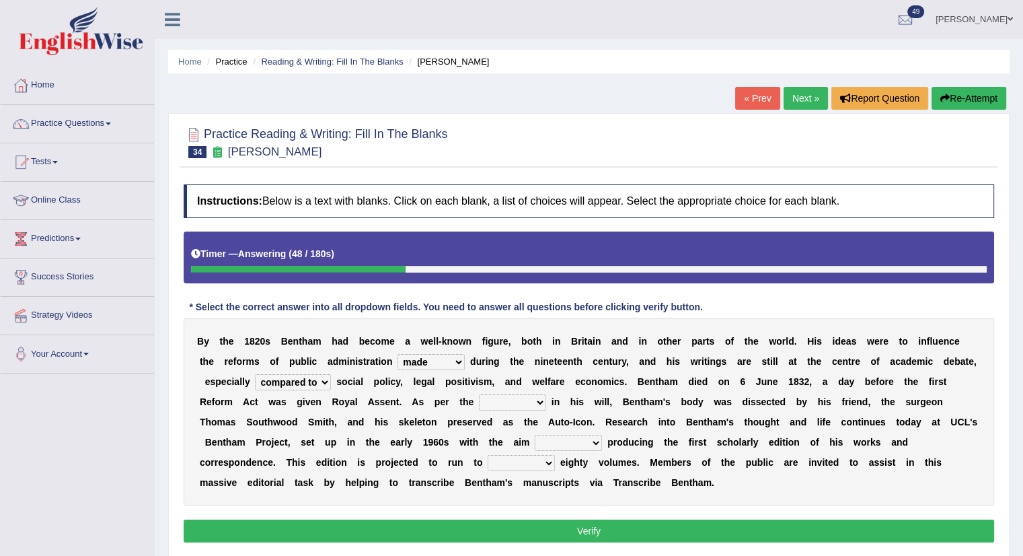
click at [255, 374] on select "as regards compared to as long as in case of" at bounding box center [293, 382] width 76 height 16
click at [501, 399] on select "directions parts categories levels" at bounding box center [512, 402] width 67 height 16
select select "directions"
click at [479, 394] on select "directions parts categories levels" at bounding box center [512, 402] width 67 height 16
click at [576, 436] on select "for about as of" at bounding box center [568, 442] width 67 height 16
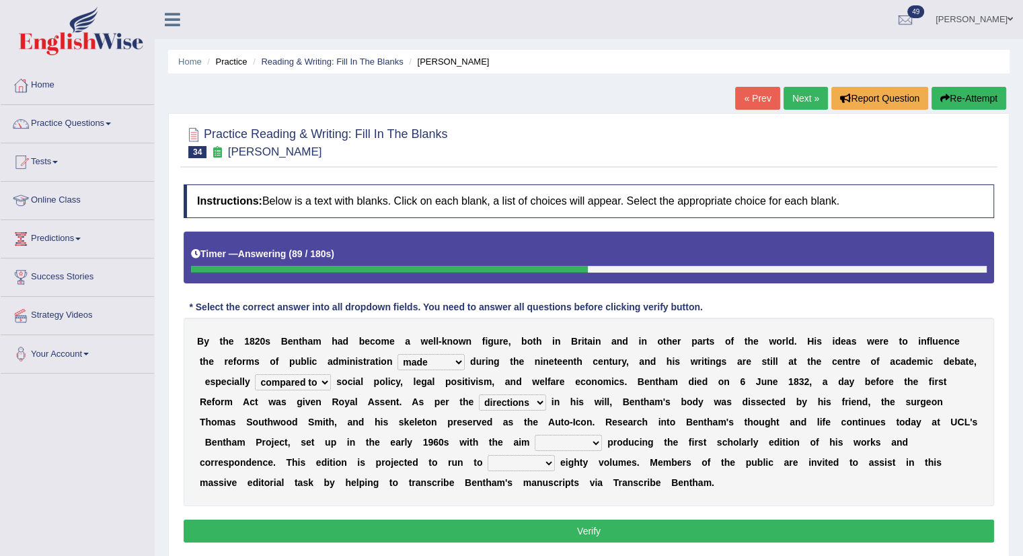
select select "of"
click at [535, 434] on select "for about as of" at bounding box center [568, 442] width 67 height 16
click at [538, 461] on select "mostly almost just some" at bounding box center [521, 463] width 67 height 16
select select "almost"
click at [488, 455] on select "mostly almost just some" at bounding box center [521, 463] width 67 height 16
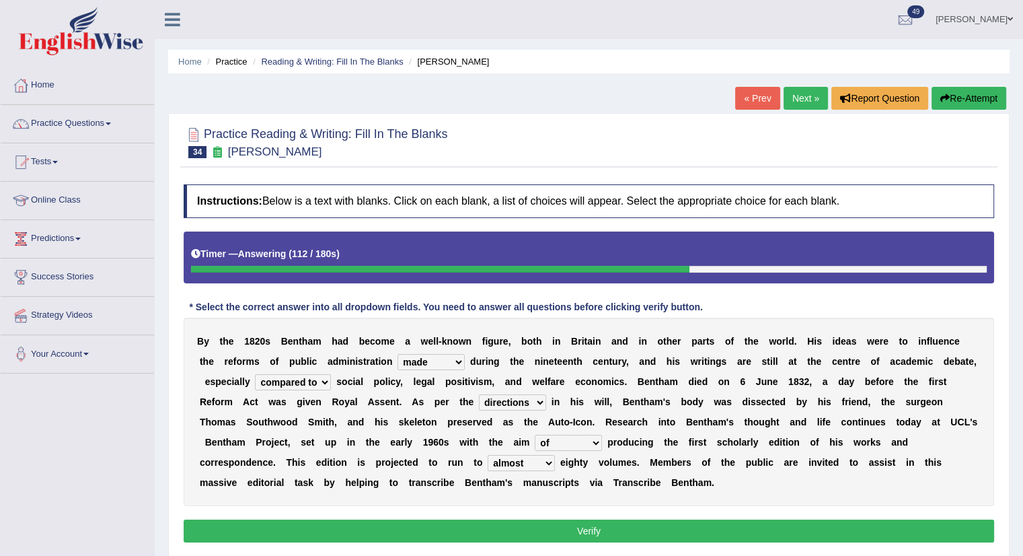
click at [535, 525] on button "Verify" at bounding box center [589, 530] width 810 height 23
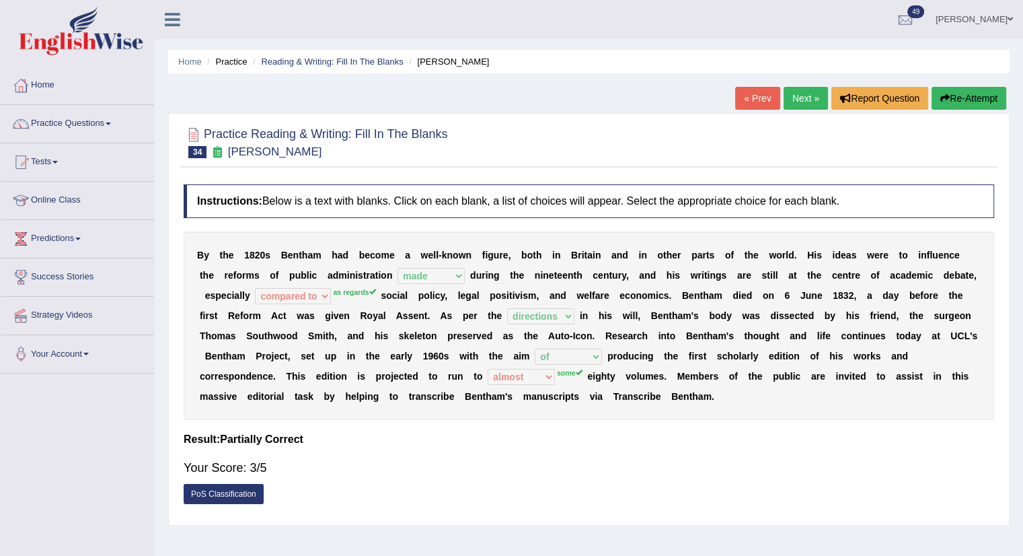
click at [802, 102] on link "Next »" at bounding box center [806, 98] width 44 height 23
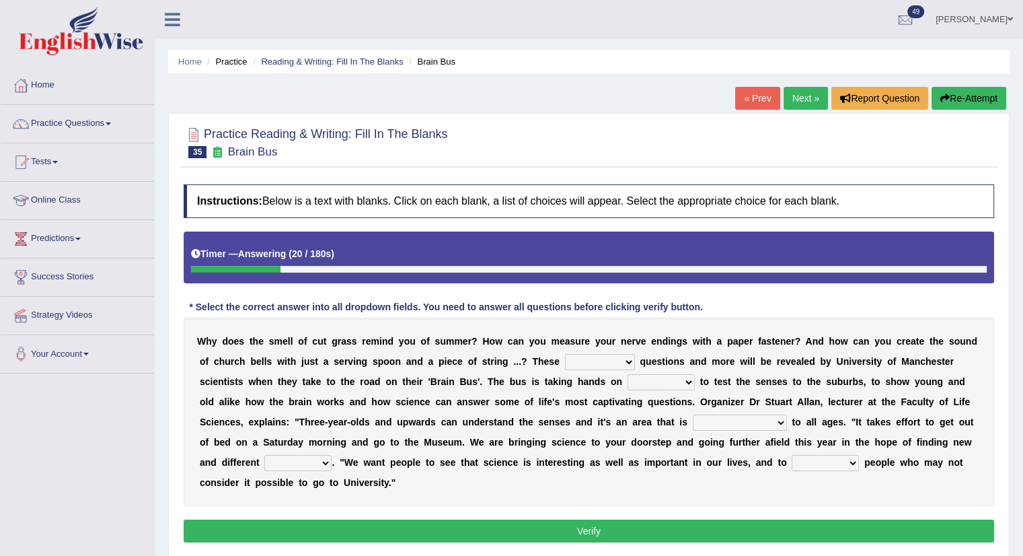
click at [584, 356] on select "fascinating unattended gratuitous underlying" at bounding box center [600, 362] width 70 height 16
select select "fascinating"
click at [565, 354] on select "fascinating unattended gratuitous underlying" at bounding box center [600, 362] width 70 height 16
click at [646, 380] on select "activities mages facets revenues" at bounding box center [661, 382] width 67 height 16
select select "activities"
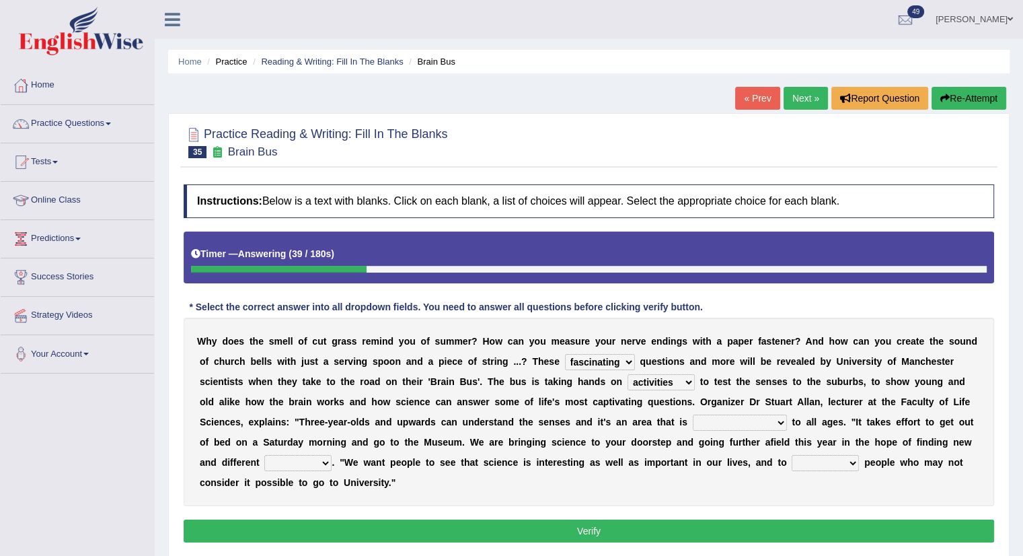
click at [628, 374] on select "activities mages facets revenues" at bounding box center [661, 382] width 67 height 16
click at [718, 416] on select "misleading disproportionate intriguing proximal" at bounding box center [740, 422] width 94 height 16
select select "misleading"
click at [693, 414] on select "misleading disproportionate intriguing proximal" at bounding box center [740, 422] width 94 height 16
click at [718, 423] on select "misleading disproportionate intriguing proximal" at bounding box center [740, 422] width 94 height 16
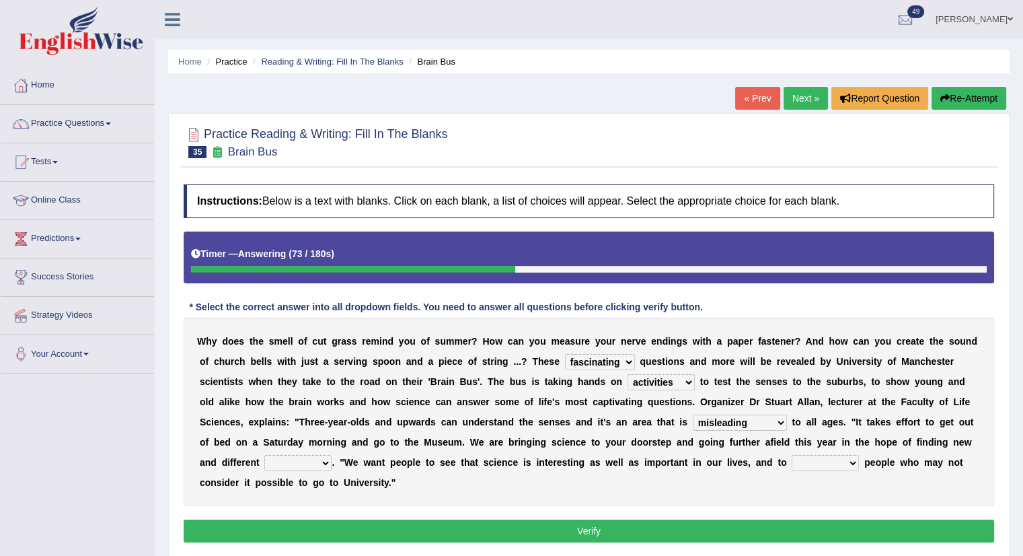
click at [718, 423] on select "misleading disproportionate intriguing proximal" at bounding box center [740, 422] width 94 height 16
click at [293, 464] on select "groups mobs auditors audiences" at bounding box center [297, 463] width 67 height 16
select select "groups"
click at [264, 455] on select "groups mobs auditors audiences" at bounding box center [297, 463] width 67 height 16
click at [815, 465] on select "force plead credit encourage" at bounding box center [825, 463] width 67 height 16
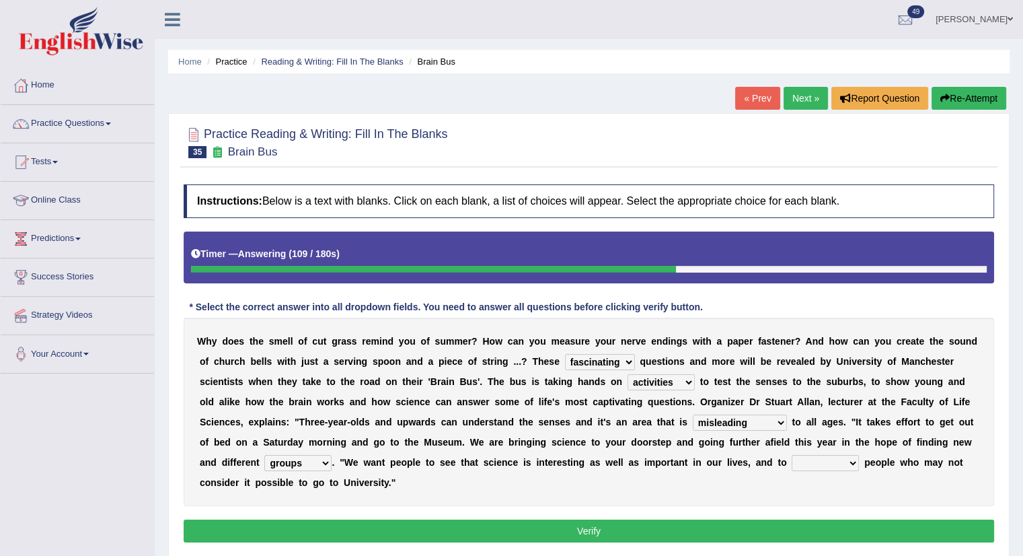
select select "encourage"
click at [792, 455] on select "force plead credit encourage" at bounding box center [825, 463] width 67 height 16
click at [623, 527] on button "Verify" at bounding box center [589, 530] width 810 height 23
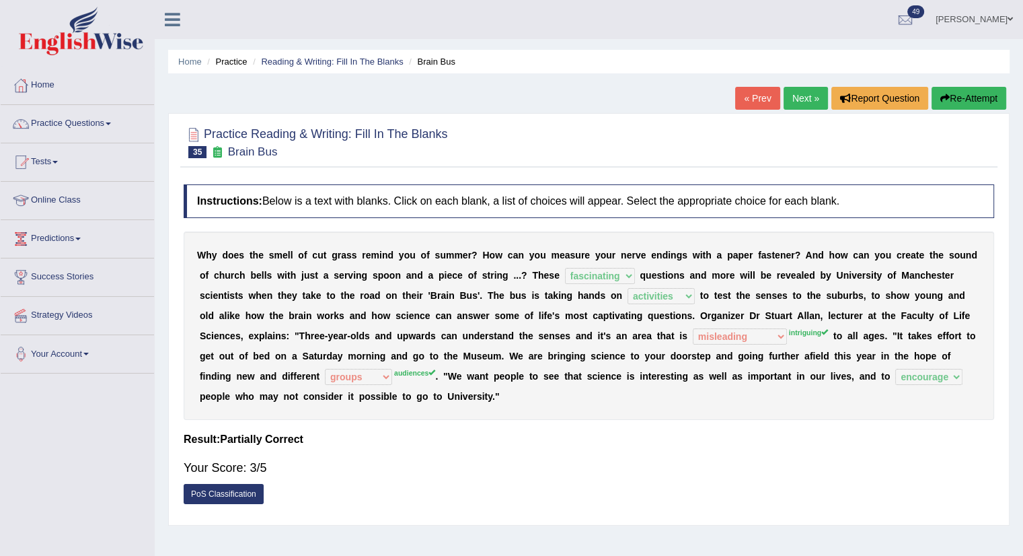
click at [797, 98] on link "Next »" at bounding box center [806, 98] width 44 height 23
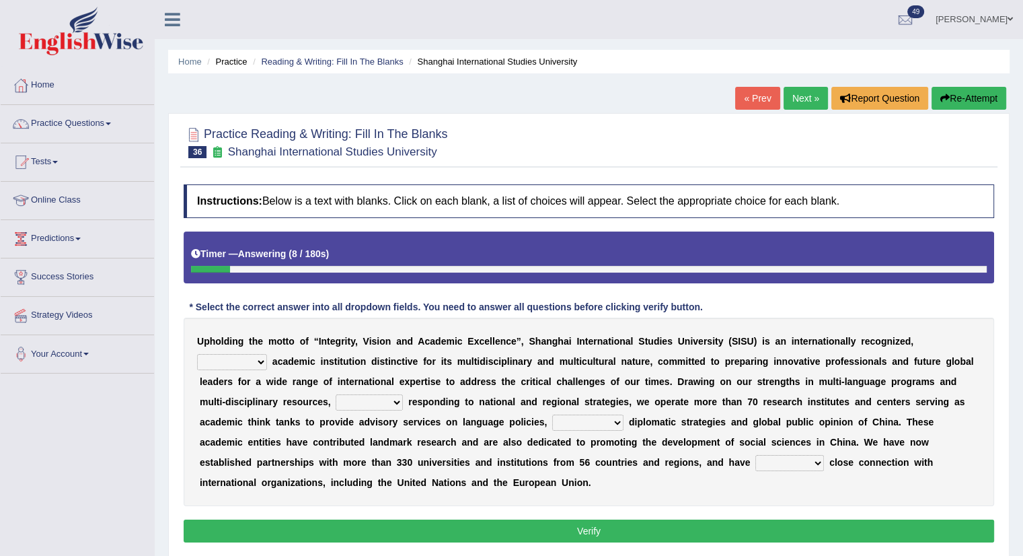
click at [233, 360] on select "universal amiable dishonest prestigious" at bounding box center [232, 362] width 70 height 16
select select "universal"
click at [197, 354] on select "universal amiable dishonest prestigious" at bounding box center [232, 362] width 70 height 16
click at [365, 395] on select "of as with while" at bounding box center [369, 402] width 67 height 16
select select "while"
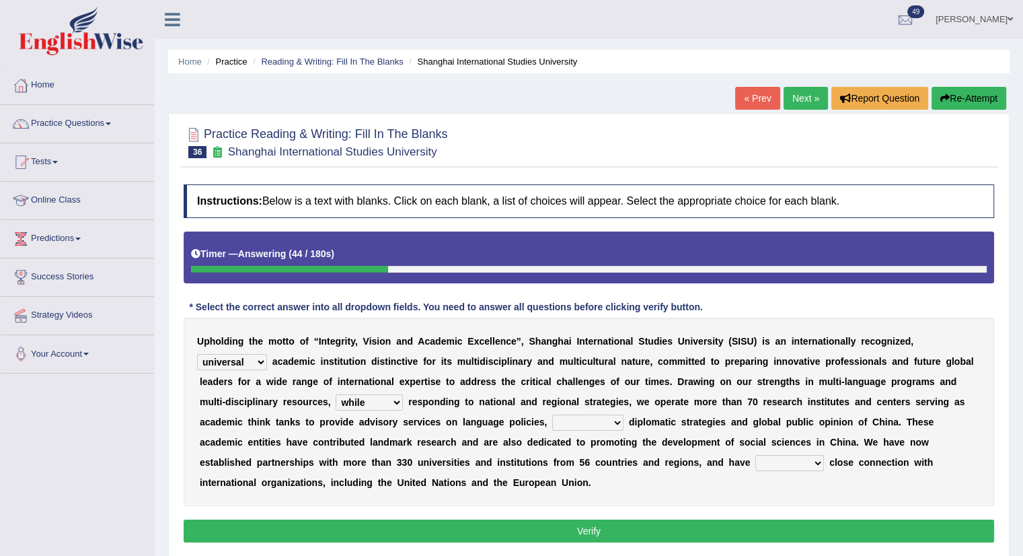
click at [336, 394] on select "of as with while" at bounding box center [369, 402] width 67 height 16
click at [584, 418] on select "city's country's university's province's" at bounding box center [587, 422] width 71 height 16
select select "country's"
click at [552, 414] on select "city's country's university's province's" at bounding box center [587, 422] width 71 height 16
click at [784, 463] on select "maintained disarmed displaced revised" at bounding box center [789, 463] width 69 height 16
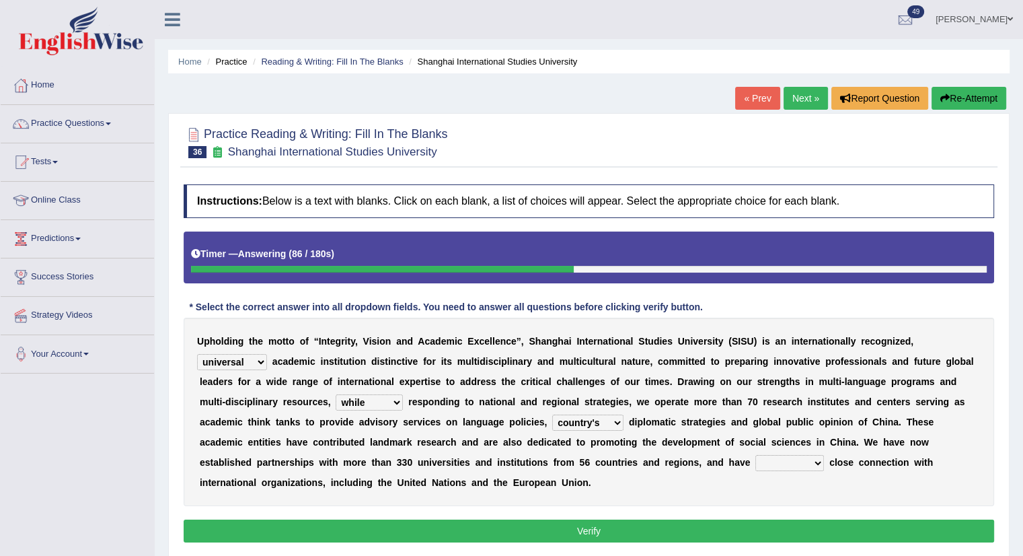
select select "maintained"
click at [755, 455] on select "maintained disarmed displaced revised" at bounding box center [789, 463] width 69 height 16
click at [638, 529] on button "Verify" at bounding box center [589, 530] width 810 height 23
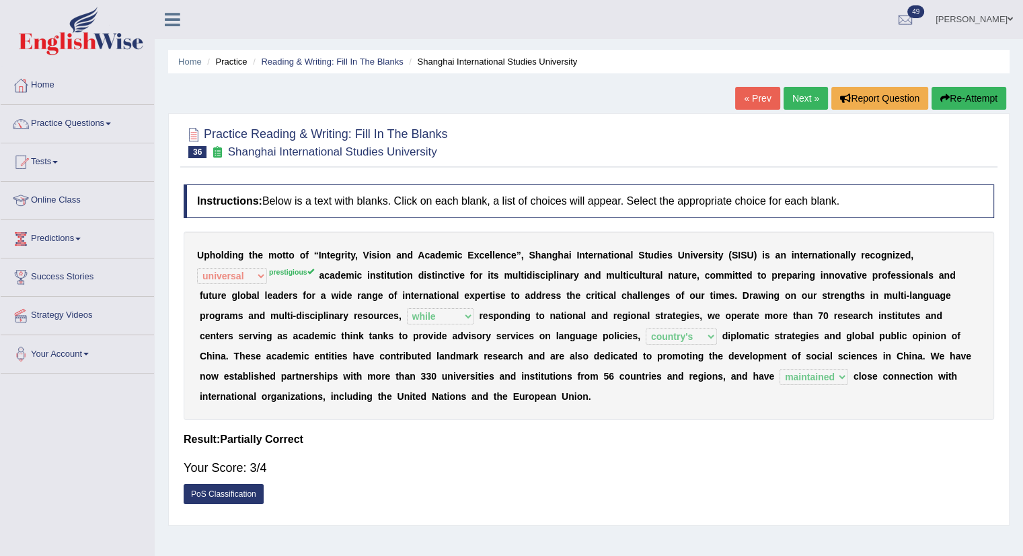
click at [802, 95] on link "Next »" at bounding box center [806, 98] width 44 height 23
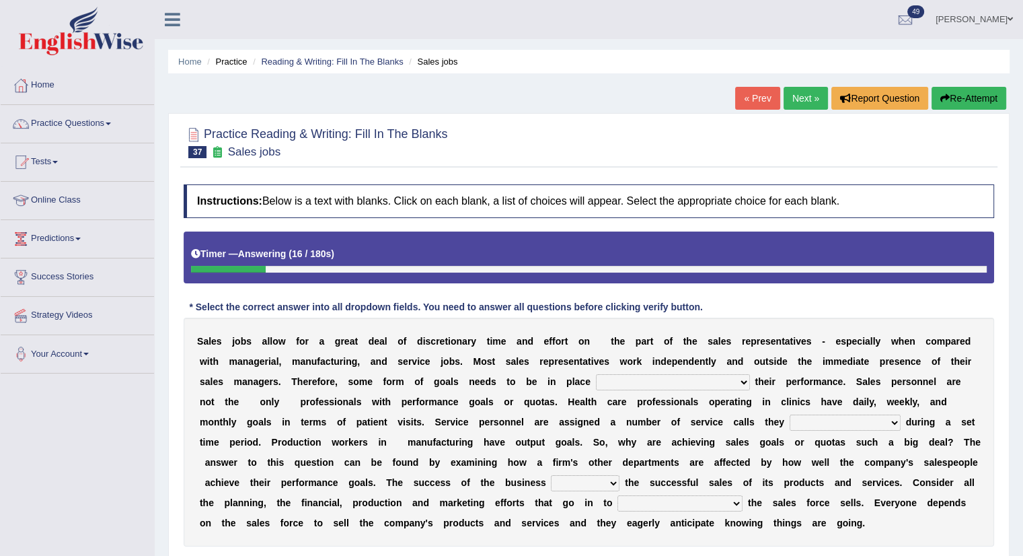
click at [635, 378] on select "as motive and guide should motivate and guide to help motivate and guide as hel…" at bounding box center [673, 382] width 154 height 16
select select "to help motivate and guide"
click at [596, 374] on select "as motive and guide should motivate and guide to help motivate and guide as hel…" at bounding box center [673, 382] width 154 height 16
click at [834, 414] on select "can perform must perform often are performed might be performing" at bounding box center [845, 422] width 111 height 16
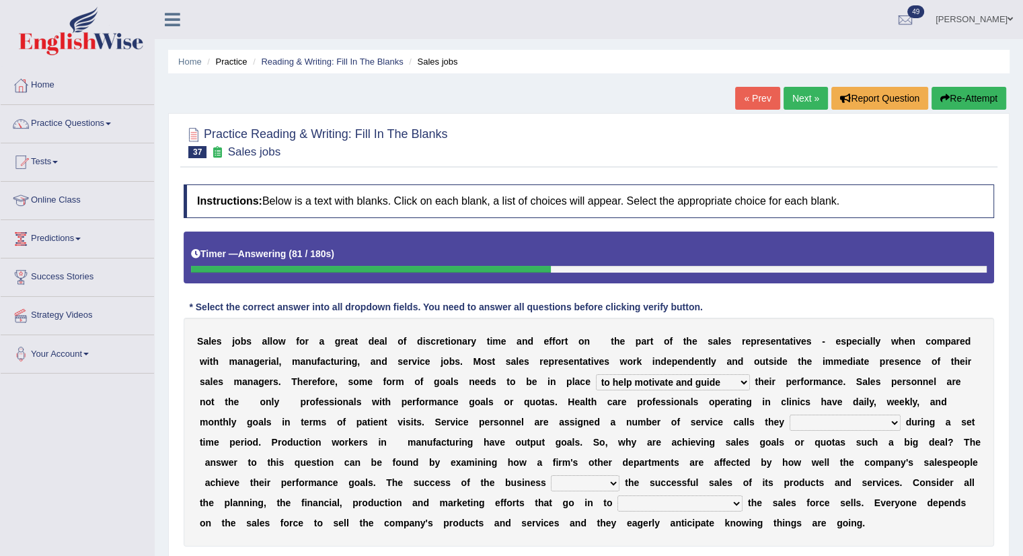
select select "must perform"
click at [790, 414] on select "can perform must perform often are performed might be performing" at bounding box center [845, 422] width 111 height 16
click at [560, 485] on select "hinges on is set at lasts until look ahead" at bounding box center [585, 483] width 69 height 16
select select "hinges on"
click at [551, 475] on select "hinges on is set at lasts until look ahead" at bounding box center [585, 483] width 69 height 16
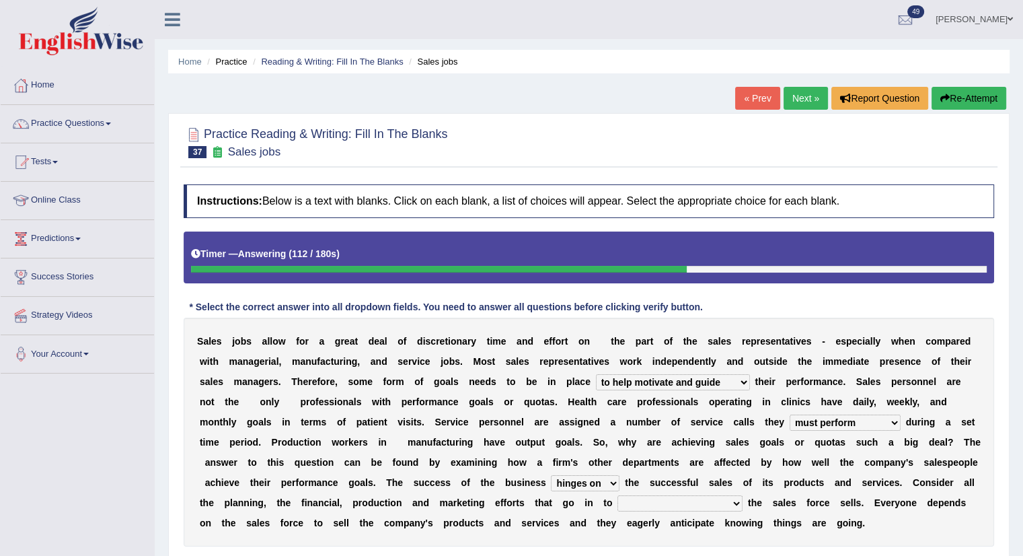
click at [646, 506] on select "describing how producing what constructing how much analyzing where" at bounding box center [679, 503] width 125 height 16
select select "analyzing where"
click at [617, 495] on select "describing how producing what constructing how much analyzing where" at bounding box center [679, 503] width 125 height 16
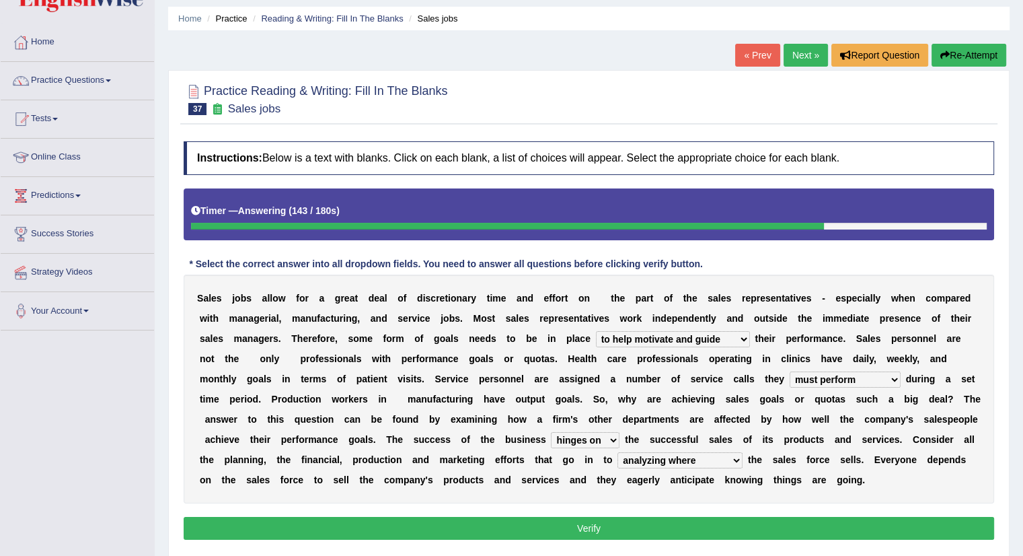
scroll to position [44, 0]
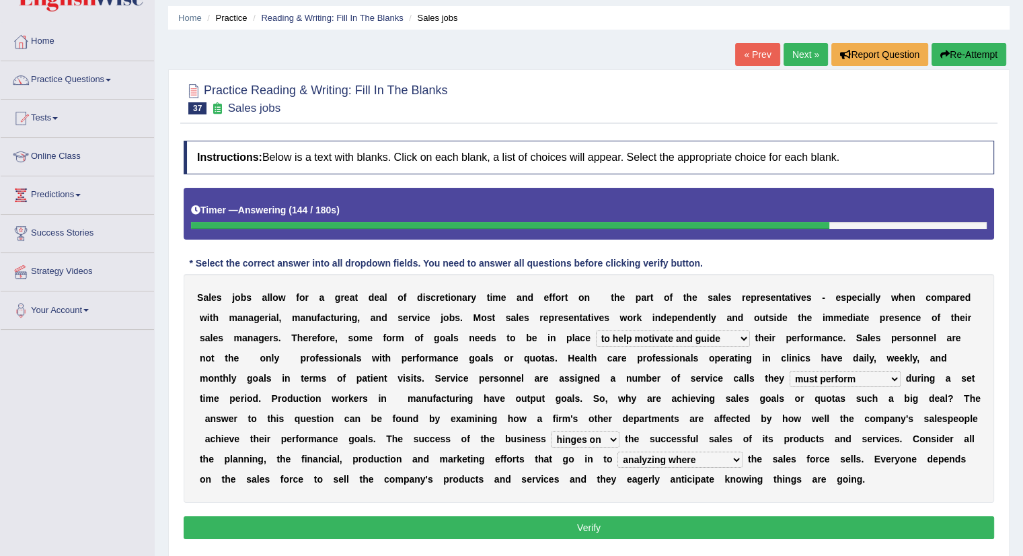
click at [648, 533] on button "Verify" at bounding box center [589, 527] width 810 height 23
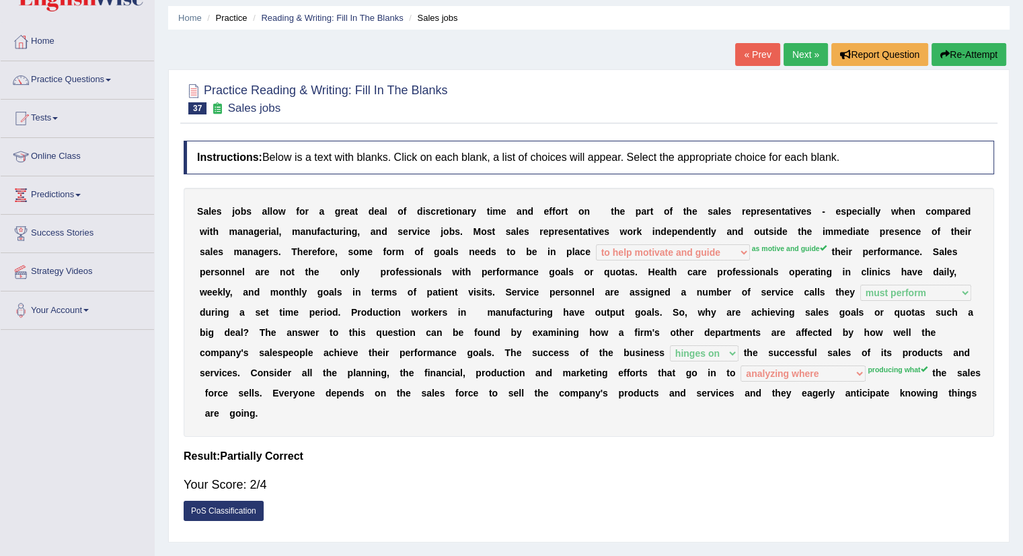
click at [792, 57] on link "Next »" at bounding box center [806, 54] width 44 height 23
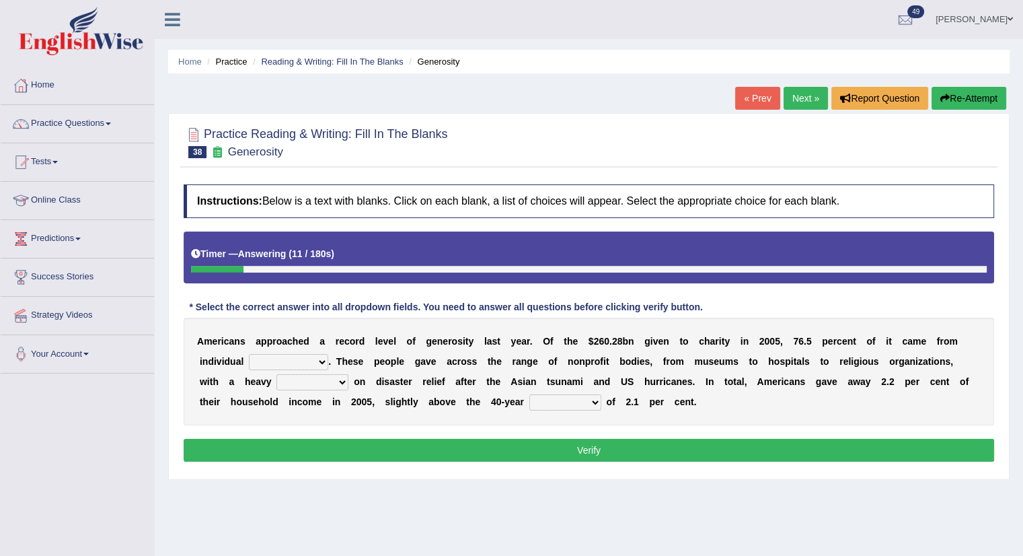
click at [270, 361] on select "donors accounts businessmen honors" at bounding box center [288, 362] width 79 height 16
select select "donors"
click at [249, 354] on select "donors accounts businessmen honors" at bounding box center [288, 362] width 79 height 16
click at [317, 375] on select "analysis imagination emphasis hypothesis" at bounding box center [312, 382] width 72 height 16
select select "analysis"
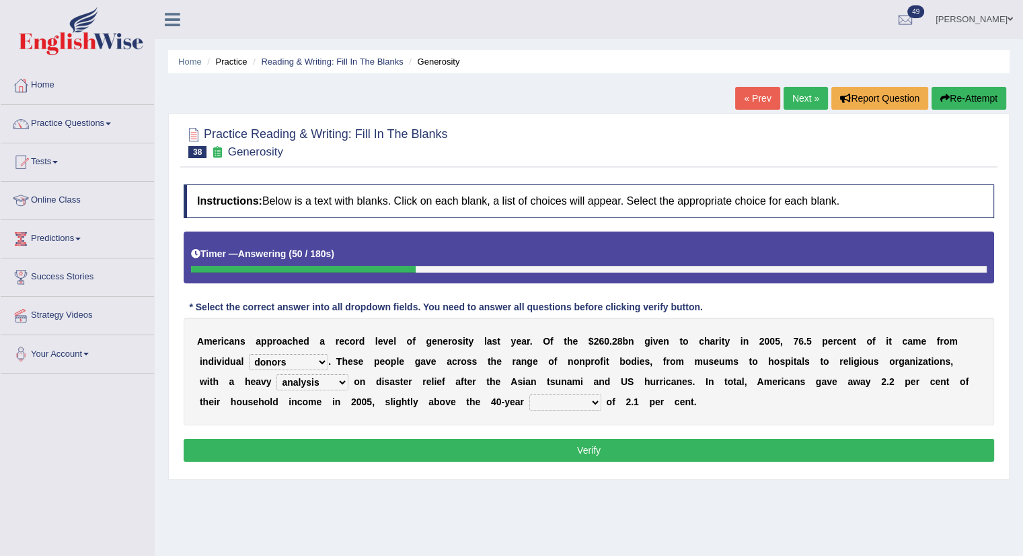
click at [276, 374] on select "analysis imagination emphasis hypothesis" at bounding box center [312, 382] width 72 height 16
click at [554, 402] on select "coverage average indebtness sovereignty" at bounding box center [565, 402] width 72 height 16
select select "average"
click at [529, 394] on select "coverage average indebtness sovereignty" at bounding box center [565, 402] width 72 height 16
click at [533, 449] on button "Verify" at bounding box center [589, 450] width 810 height 23
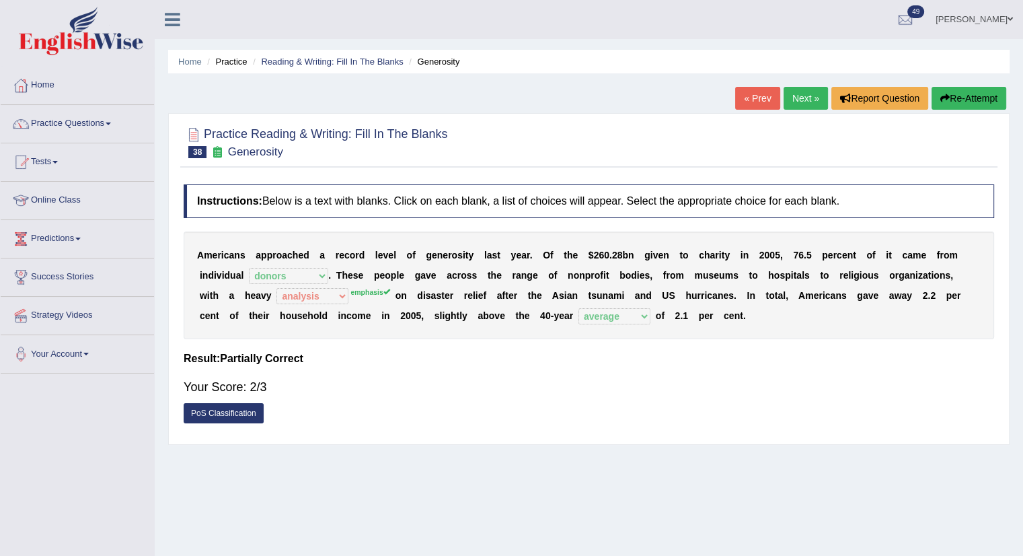
click at [804, 100] on link "Next »" at bounding box center [806, 98] width 44 height 23
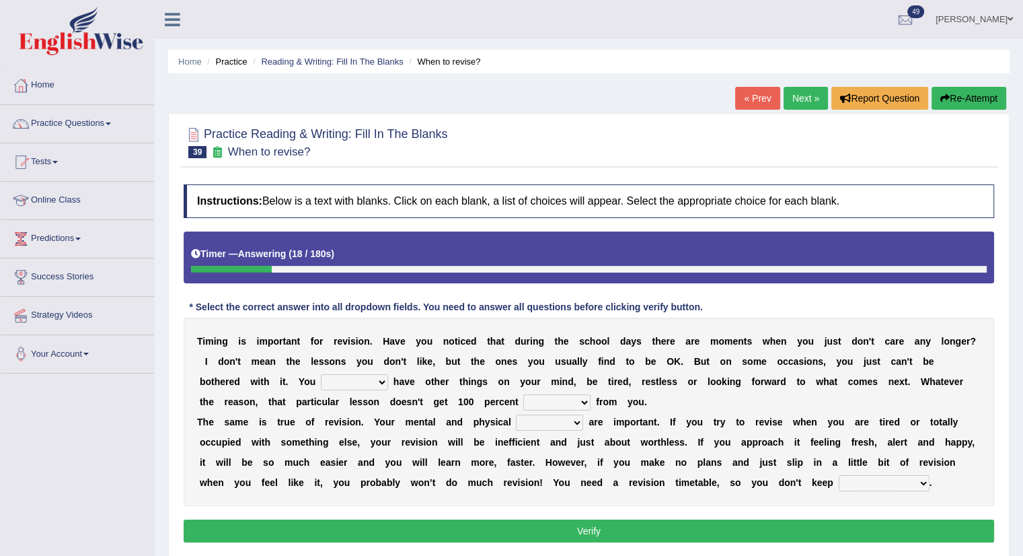
click at [321, 380] on select "may can will must" at bounding box center [354, 382] width 67 height 16
select select "may"
click at [321, 374] on select "may can will must" at bounding box center [354, 382] width 67 height 16
click at [534, 396] on select "effect afford effort affect" at bounding box center [556, 402] width 67 height 16
select select "effort"
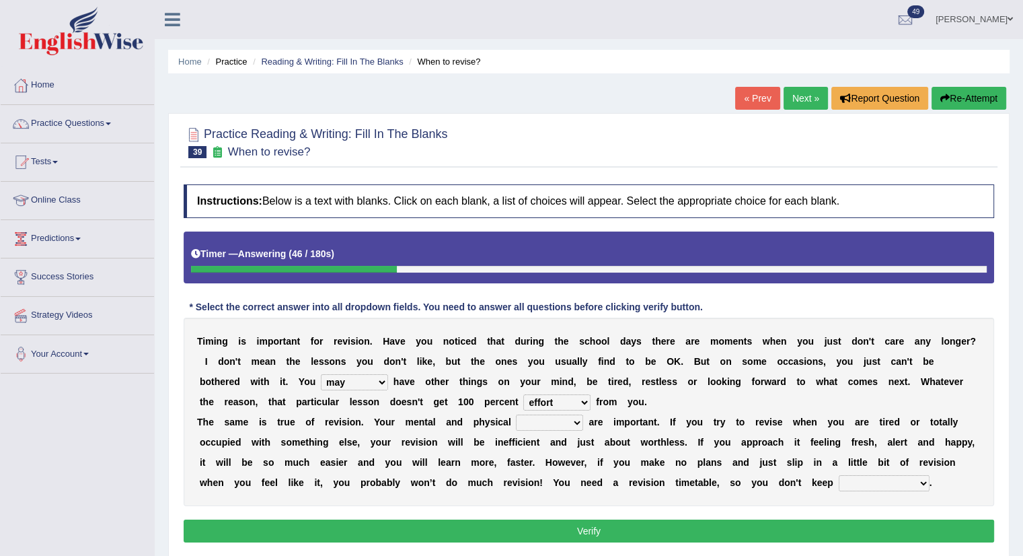
click at [523, 394] on select "effect afford effort affect" at bounding box center [556, 402] width 67 height 16
click at [535, 418] on select "altitude strength attitudes talent" at bounding box center [549, 422] width 67 height 16
select select "strength"
click at [516, 414] on select "altitude strength attitudes talent" at bounding box center [549, 422] width 67 height 16
click at [871, 482] on select "stopping it from putting it off giving it out getting it wrong" at bounding box center [884, 483] width 91 height 16
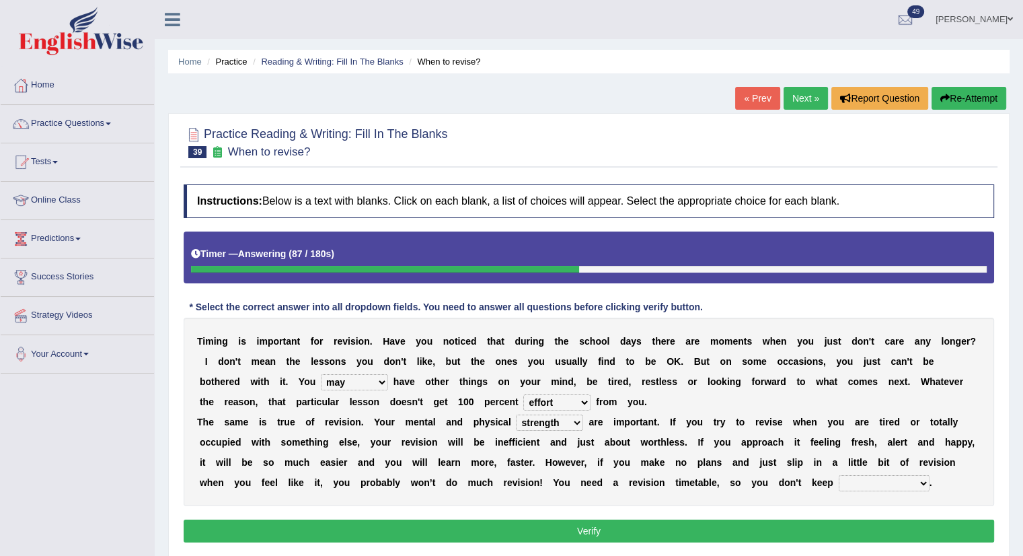
select select "getting it wrong"
click at [839, 475] on select "stopping it from putting it off giving it out getting it wrong" at bounding box center [884, 483] width 91 height 16
click at [720, 531] on button "Verify" at bounding box center [589, 530] width 810 height 23
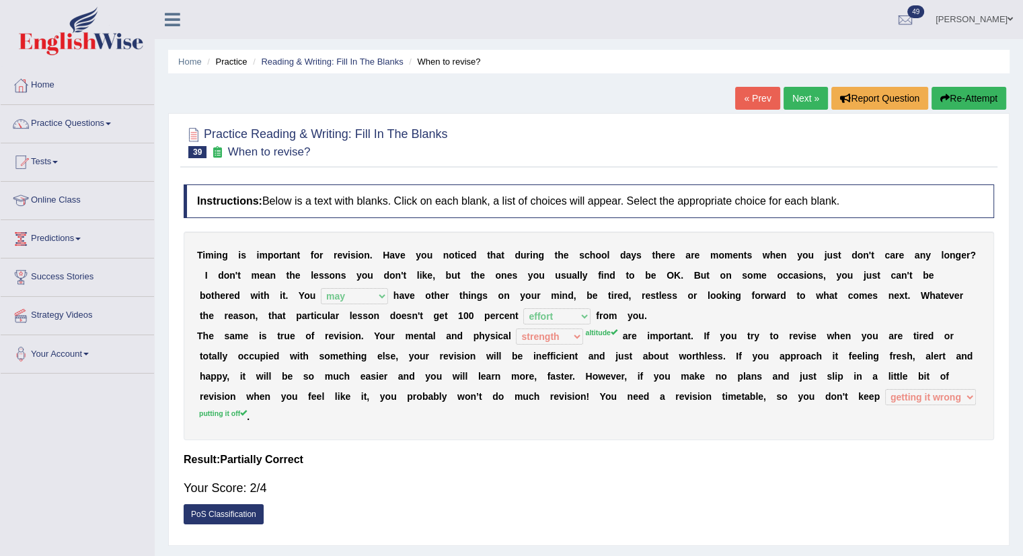
click at [796, 97] on link "Next »" at bounding box center [806, 98] width 44 height 23
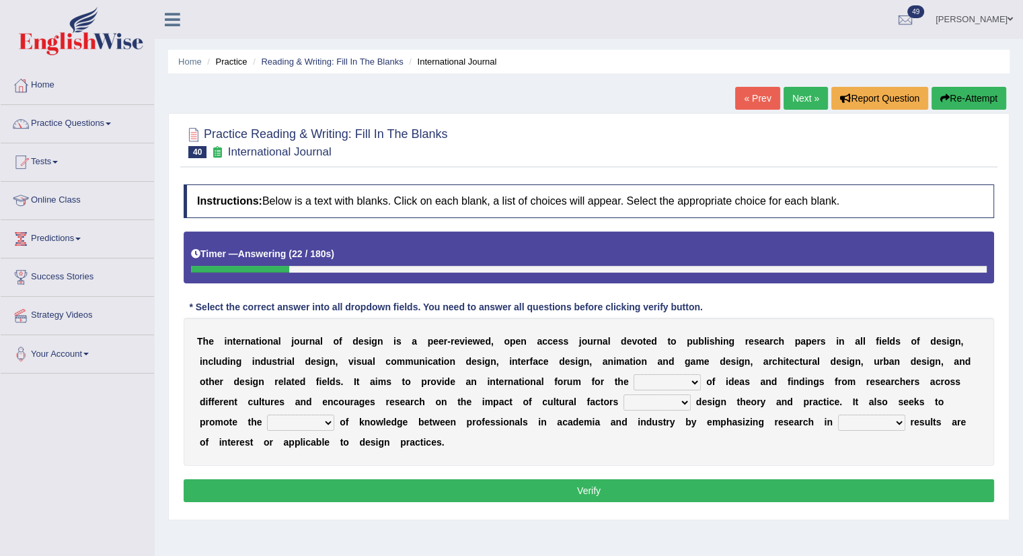
click at [660, 379] on select "infliction change exchange occurence" at bounding box center [667, 382] width 67 height 16
click at [634, 374] on select "infliction change exchange occurence" at bounding box center [667, 382] width 67 height 16
click at [654, 382] on select "infliction change exchange occurence" at bounding box center [667, 382] width 67 height 16
select select "exchange"
click at [634, 374] on select "infliction change exchange occurence" at bounding box center [667, 382] width 67 height 16
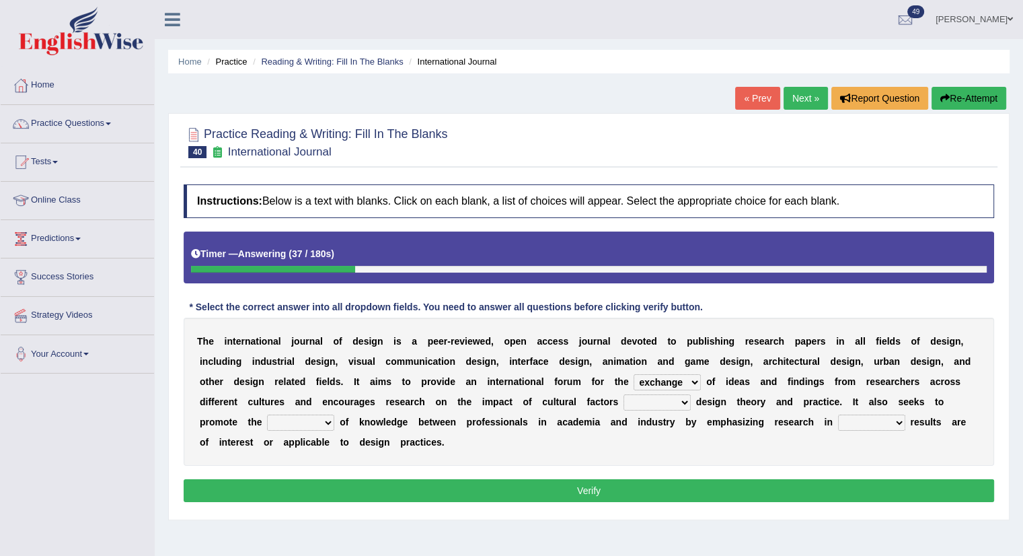
click at [630, 397] on select "on without inside at" at bounding box center [656, 402] width 67 height 16
select select "on"
click at [623, 394] on select "on without inside at" at bounding box center [656, 402] width 67 height 16
click at [284, 418] on select "overlap transplant transfer estimation" at bounding box center [300, 422] width 67 height 16
select select "transfer"
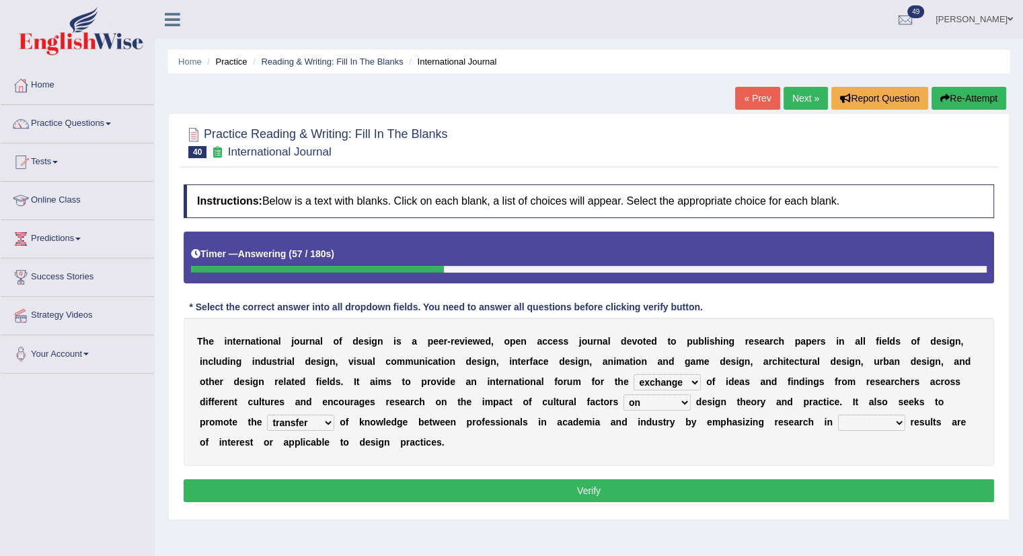
click at [267, 414] on select "overlap transplant transfer estimation" at bounding box center [300, 422] width 67 height 16
click at [857, 424] on select "the which that what" at bounding box center [871, 422] width 67 height 16
select select "which"
click at [838, 414] on select "the which that what" at bounding box center [871, 422] width 67 height 16
click at [530, 486] on button "Verify" at bounding box center [589, 490] width 810 height 23
